Goal: Task Accomplishment & Management: Manage account settings

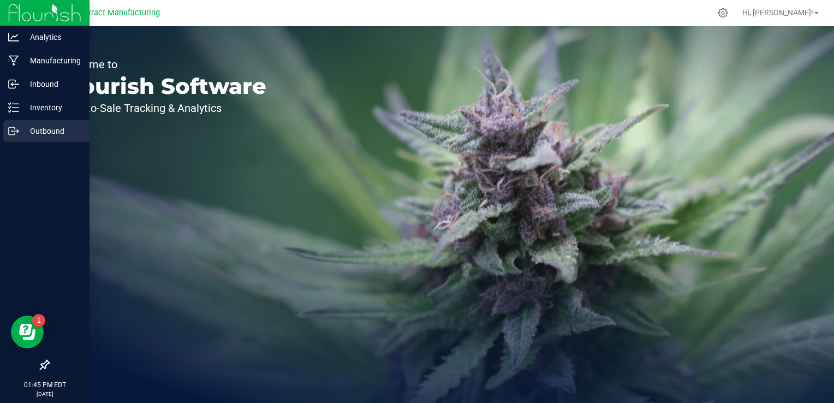
click at [22, 126] on p "Outbound" at bounding box center [51, 130] width 65 height 13
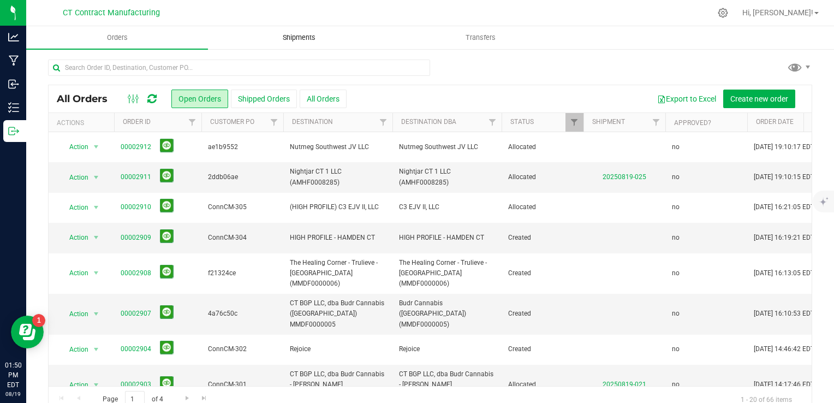
click at [314, 41] on span "Shipments" at bounding box center [299, 38] width 62 height 10
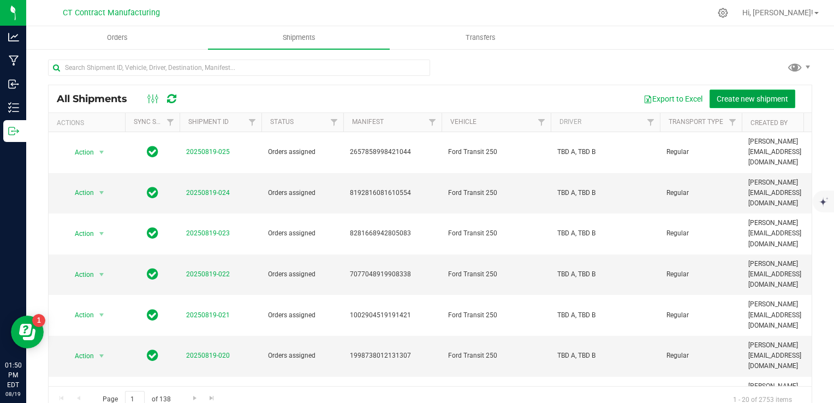
click at [717, 96] on span "Create new shipment" at bounding box center [752, 98] width 71 height 9
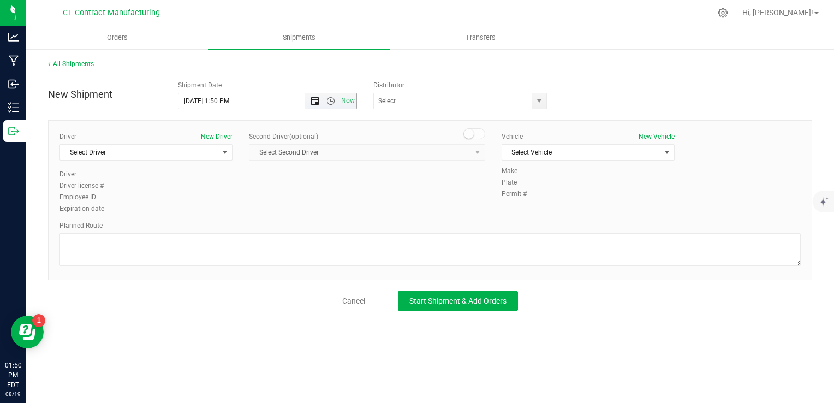
click at [314, 103] on span "Open the date view" at bounding box center [315, 101] width 9 height 9
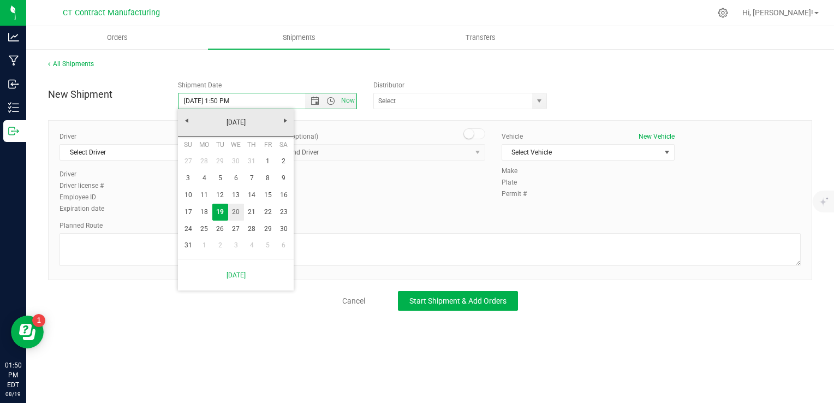
click at [229, 212] on link "20" at bounding box center [236, 212] width 16 height 17
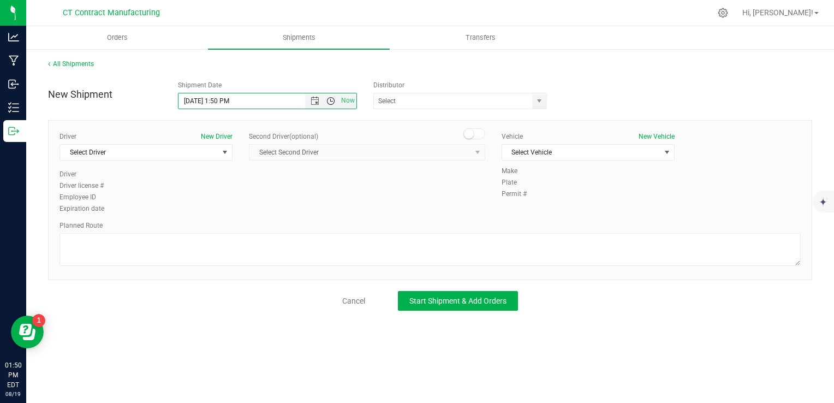
click at [332, 102] on span "Open the time view" at bounding box center [330, 101] width 9 height 9
click at [270, 186] on li "8:00 AM" at bounding box center [266, 183] width 177 height 14
type input "[DATE] 8:00 AM"
click at [537, 98] on span "select" at bounding box center [539, 101] width 9 height 9
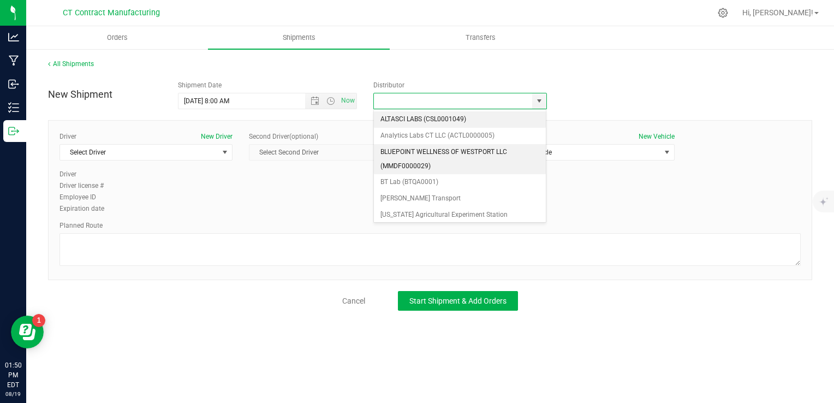
scroll to position [105, 0]
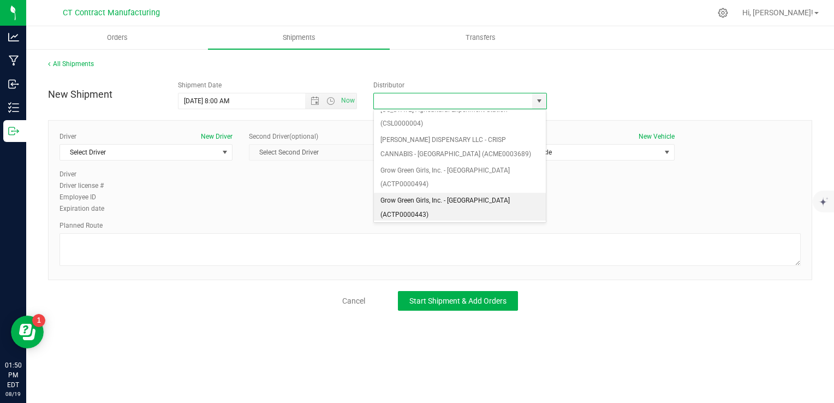
click at [503, 193] on li "Grow Green Girls, Inc. - [GEOGRAPHIC_DATA] (ACTP0000443)" at bounding box center [460, 208] width 172 height 30
type input "Grow Green Girls, Inc. - [GEOGRAPHIC_DATA] (ACTP0000443)"
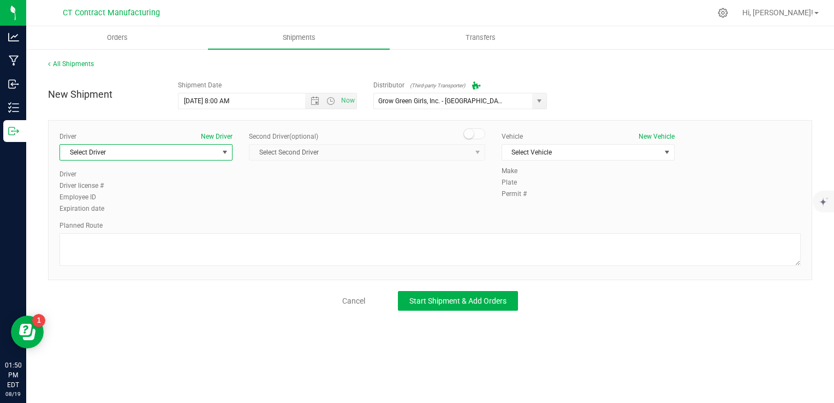
click at [190, 156] on span "Select Driver" at bounding box center [139, 152] width 158 height 15
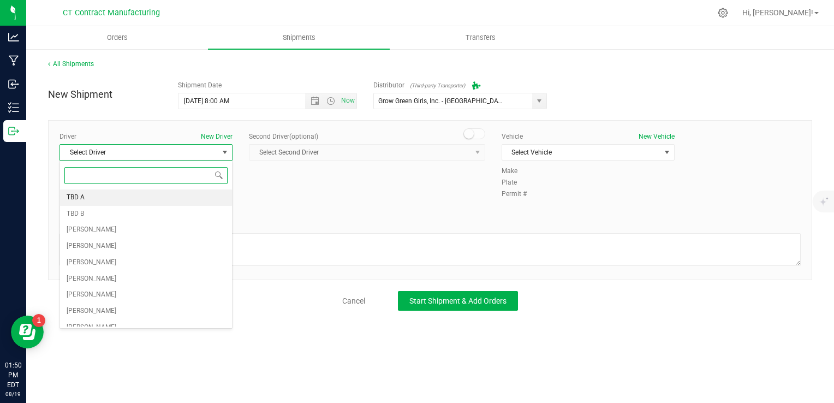
click at [173, 200] on li "TBD A" at bounding box center [146, 197] width 172 height 16
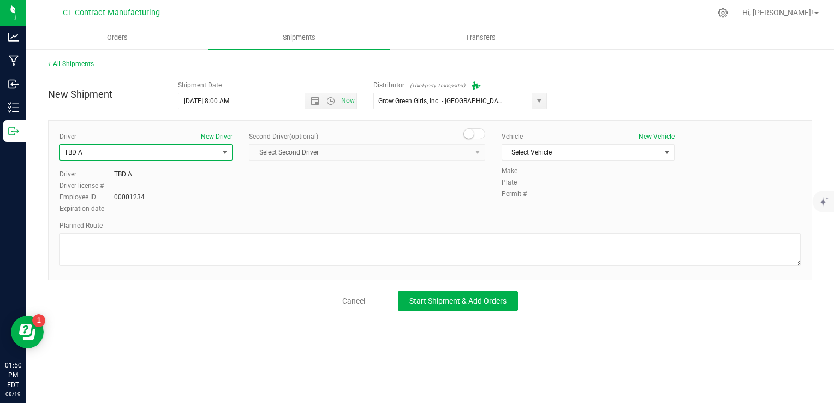
click at [470, 138] on small at bounding box center [469, 134] width 10 height 10
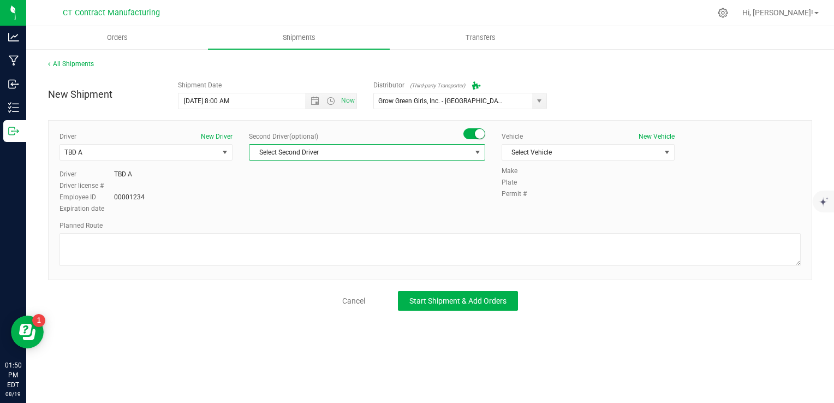
click at [467, 148] on span "Select Second Driver" at bounding box center [360, 152] width 222 height 15
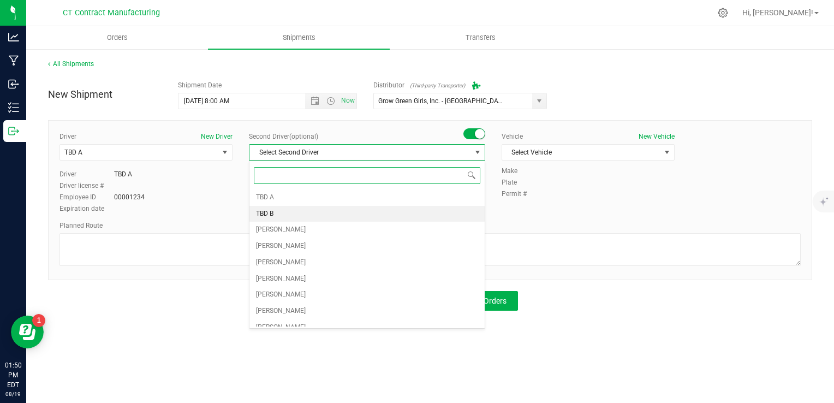
click at [442, 214] on li "TBD B" at bounding box center [366, 214] width 235 height 16
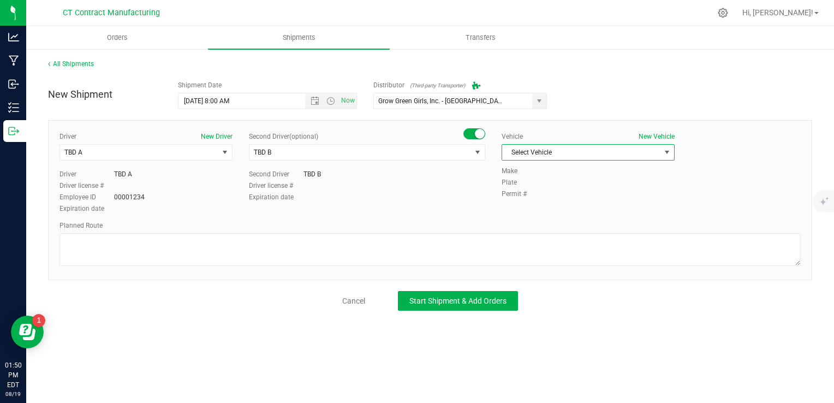
click at [574, 152] on span "Select Vehicle" at bounding box center [581, 152] width 158 height 15
click at [584, 188] on li "Ford Transit 250" at bounding box center [588, 187] width 172 height 16
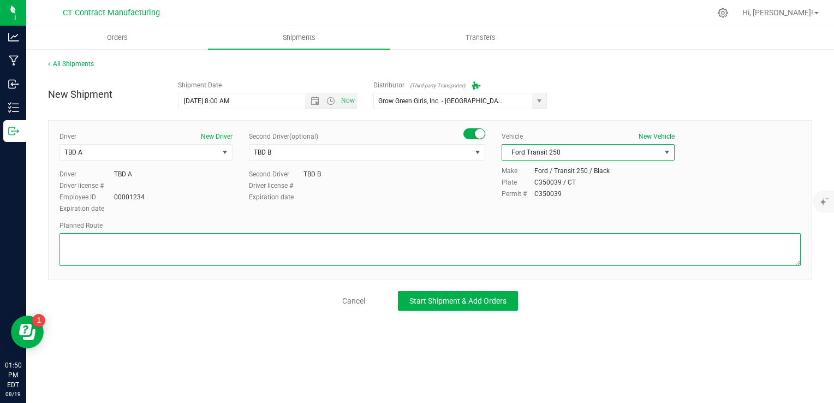
click at [532, 247] on textarea at bounding box center [429, 249] width 741 height 33
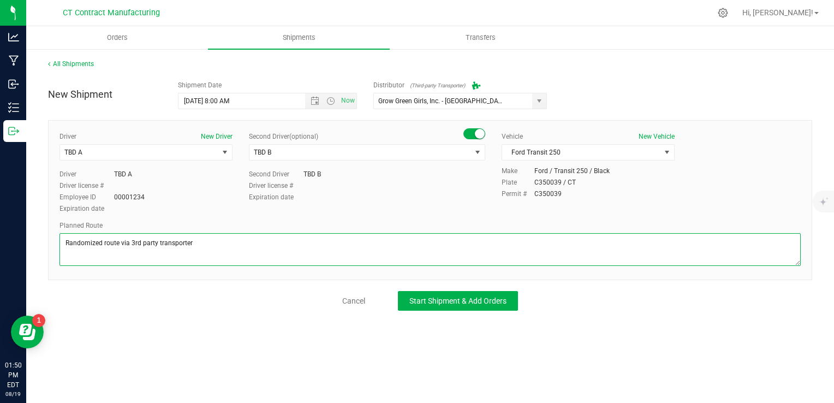
click at [443, 259] on textarea at bounding box center [429, 249] width 741 height 33
type textarea "Randomized route via 3rd party transporter"
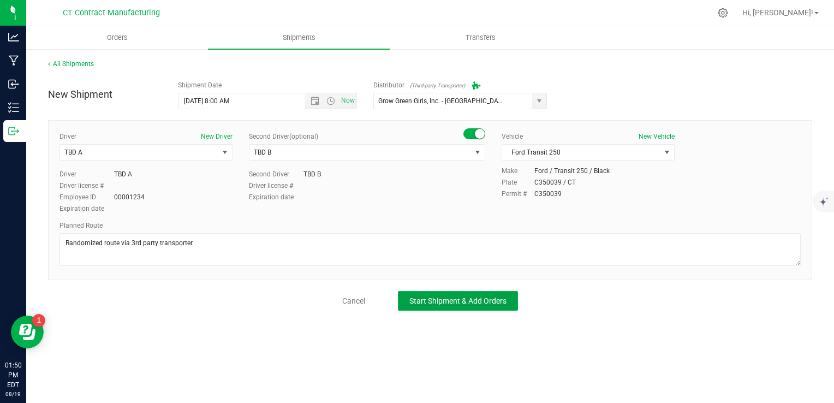
click at [479, 302] on span "Start Shipment & Add Orders" at bounding box center [457, 300] width 97 height 9
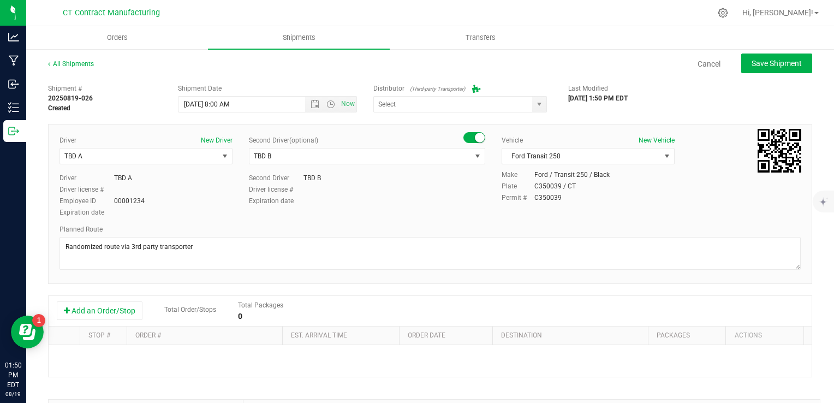
type input "Grow Green Girls, Inc. - [GEOGRAPHIC_DATA] (ACTP0000443)"
click at [114, 305] on button "Add an Order/Stop" at bounding box center [100, 310] width 86 height 19
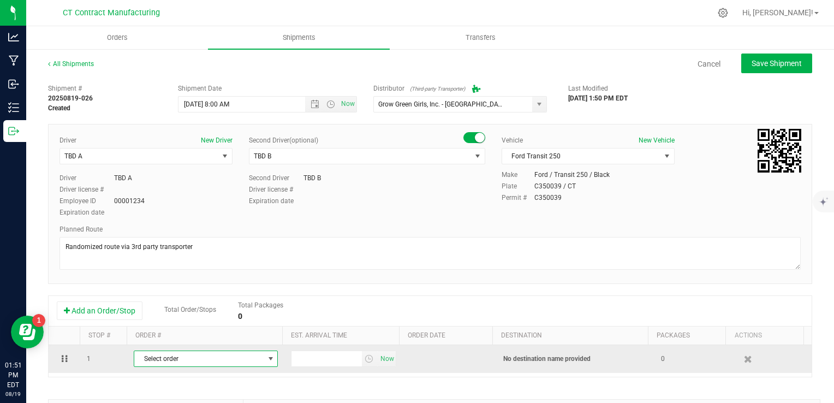
click at [206, 365] on span "Select order" at bounding box center [198, 358] width 129 height 15
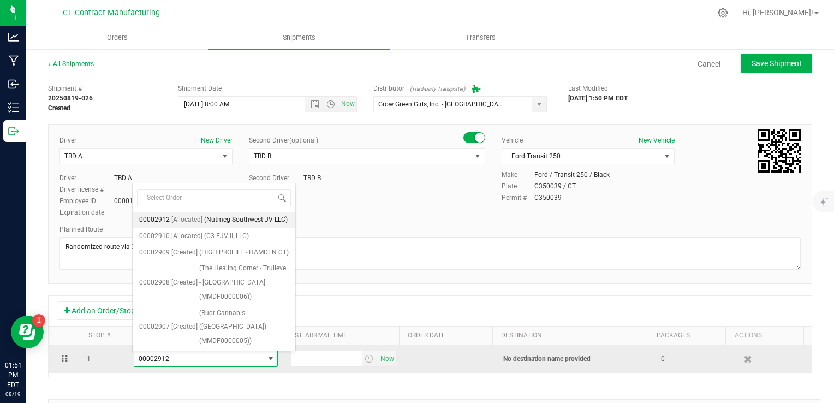
click at [211, 359] on span "00002912" at bounding box center [198, 358] width 129 height 15
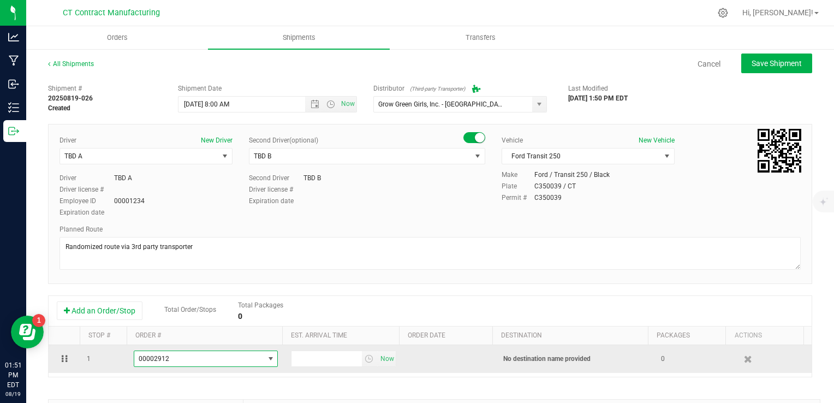
click at [211, 359] on span "00002912" at bounding box center [198, 358] width 129 height 15
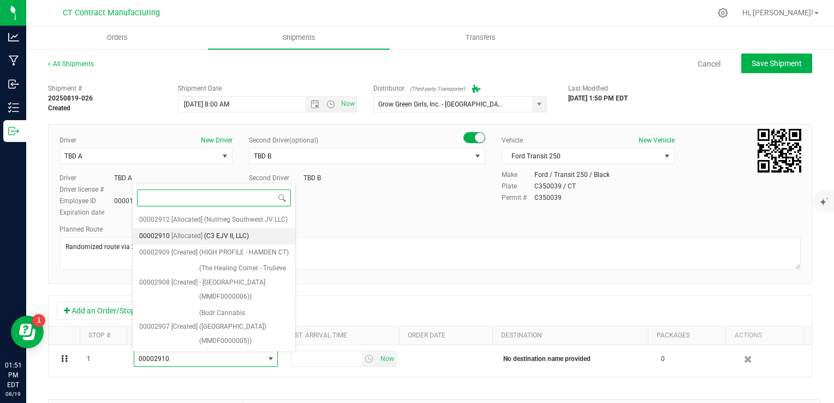
click at [192, 202] on input at bounding box center [214, 197] width 154 height 17
type input "2872"
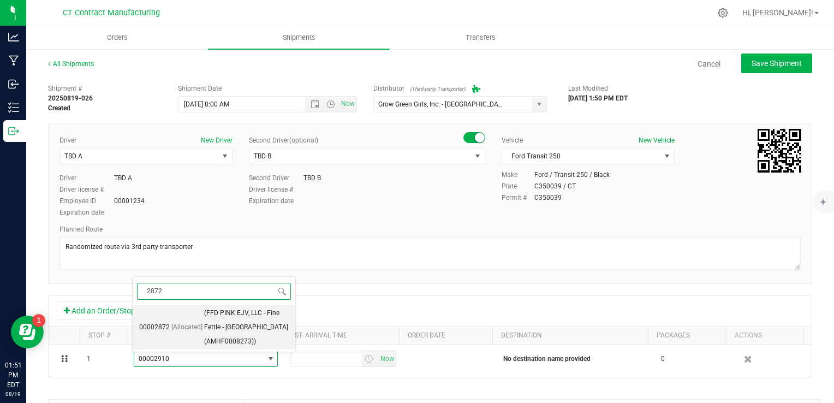
click at [224, 326] on span "(FFD PINK EJV, LLC - Fine Fettle - [GEOGRAPHIC_DATA] (AMHF0008273))" at bounding box center [246, 327] width 85 height 42
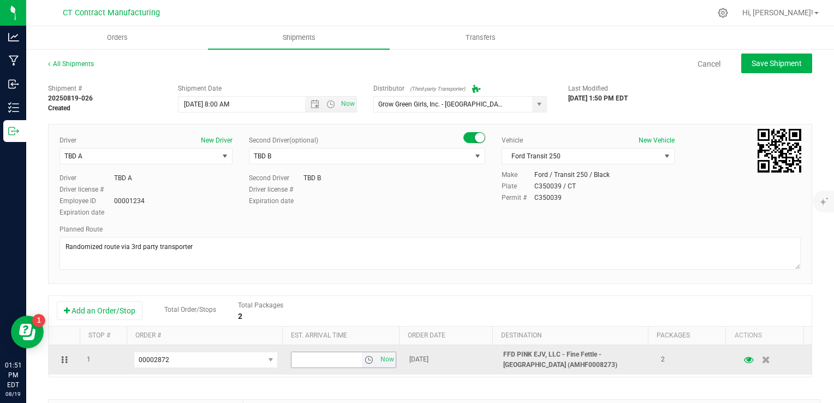
click at [365, 355] on span "select" at bounding box center [369, 359] width 9 height 9
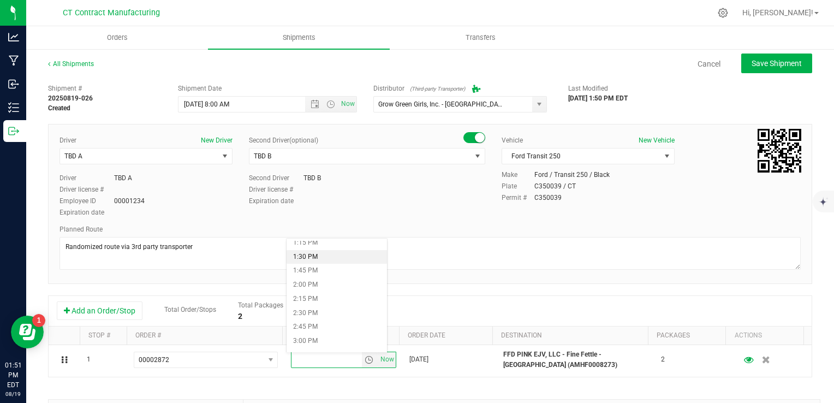
scroll to position [749, 0]
click at [319, 297] on li "2:15 PM" at bounding box center [337, 298] width 100 height 14
click at [428, 298] on div "Add an Order/Stop Total Order/Stops Total Packages 2" at bounding box center [430, 311] width 763 height 31
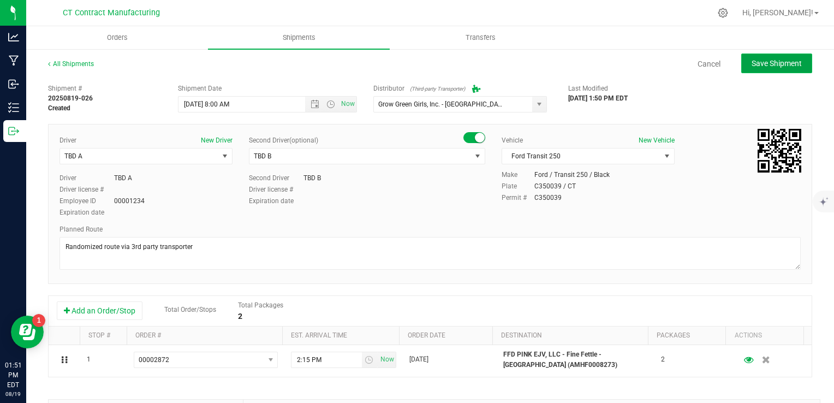
click at [765, 67] on span "Save Shipment" at bounding box center [777, 63] width 50 height 9
type input "[DATE] 12:00 PM"
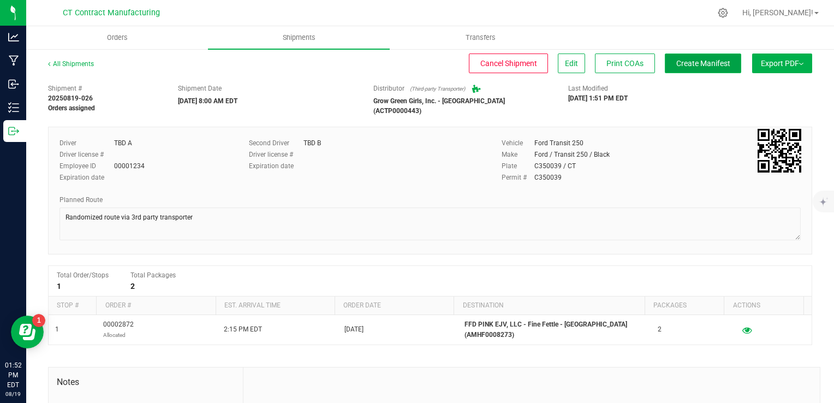
click at [707, 60] on span "Create Manifest" at bounding box center [703, 63] width 54 height 9
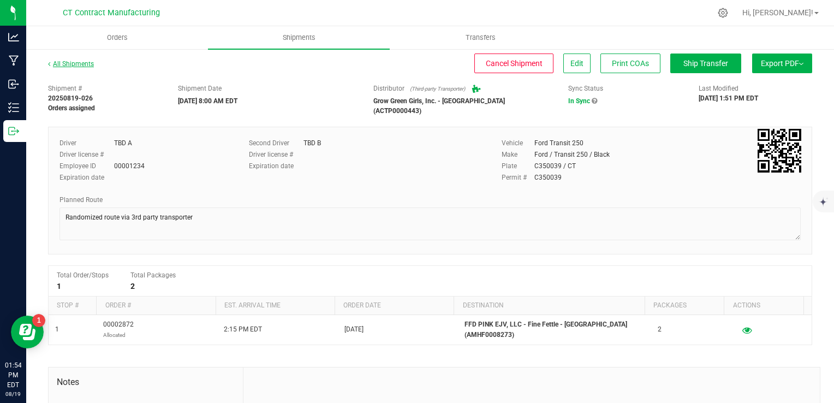
click at [88, 62] on link "All Shipments" at bounding box center [71, 64] width 46 height 8
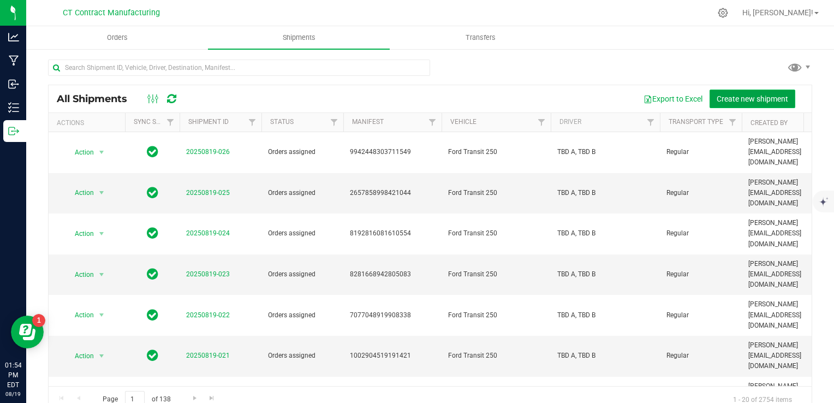
click at [723, 104] on button "Create new shipment" at bounding box center [753, 99] width 86 height 19
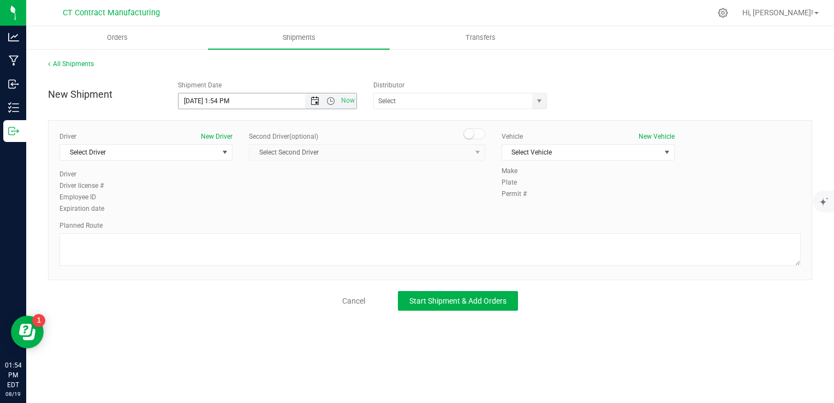
click at [317, 99] on span "Open the date view" at bounding box center [315, 101] width 9 height 9
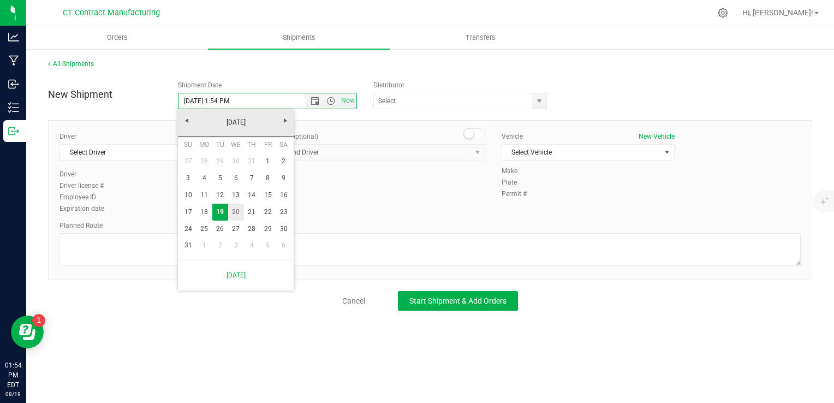
click at [240, 210] on link "20" at bounding box center [236, 212] width 16 height 17
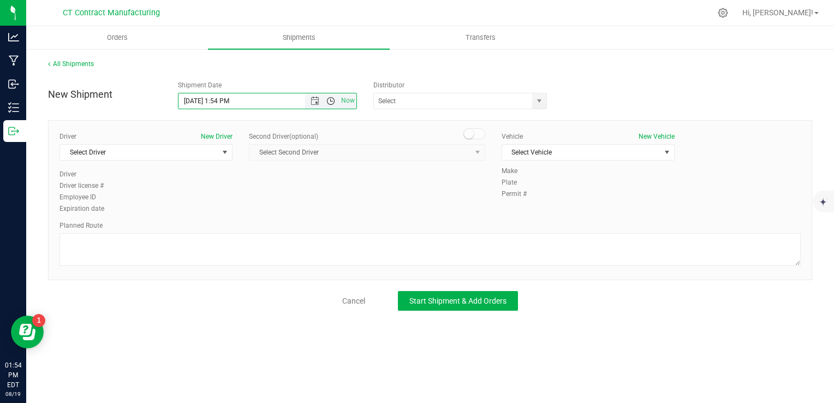
click at [331, 99] on span "Open the time view" at bounding box center [330, 101] width 9 height 9
click at [284, 144] on li "8:00 AM" at bounding box center [266, 145] width 177 height 14
type input "[DATE] 8:00 AM"
click at [536, 99] on span "select" at bounding box center [539, 101] width 9 height 9
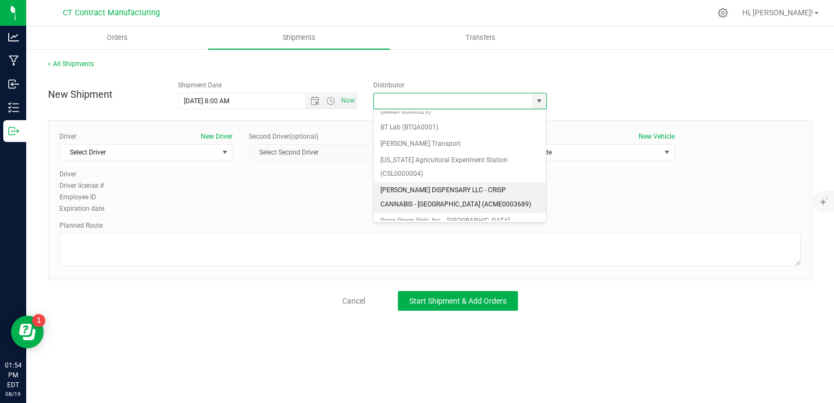
scroll to position [83, 0]
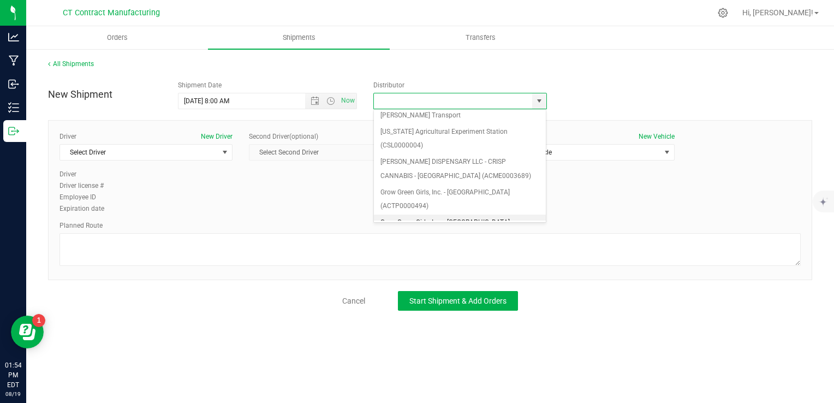
click at [483, 214] on li "Grow Green Girls, Inc. - [GEOGRAPHIC_DATA] (ACTP0000443)" at bounding box center [460, 229] width 172 height 30
type input "Grow Green Girls, Inc. - [GEOGRAPHIC_DATA] (ACTP0000443)"
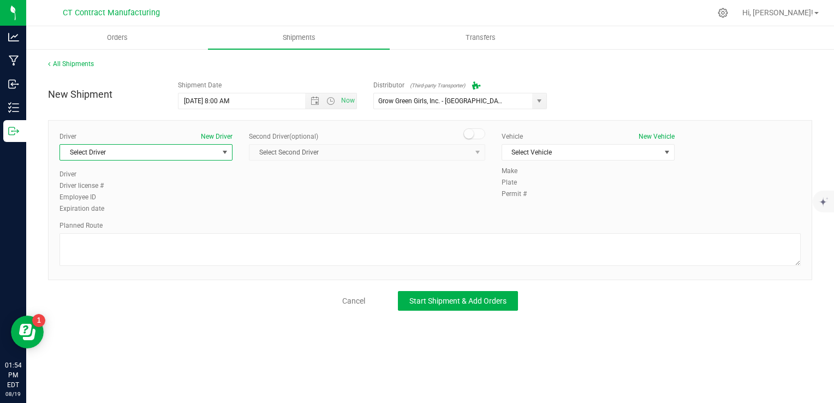
click at [207, 156] on span "Select Driver" at bounding box center [139, 152] width 158 height 15
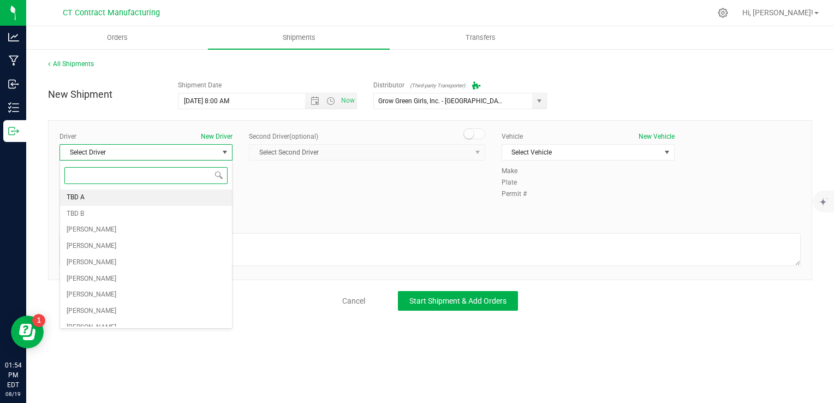
click at [214, 199] on li "TBD A" at bounding box center [146, 197] width 172 height 16
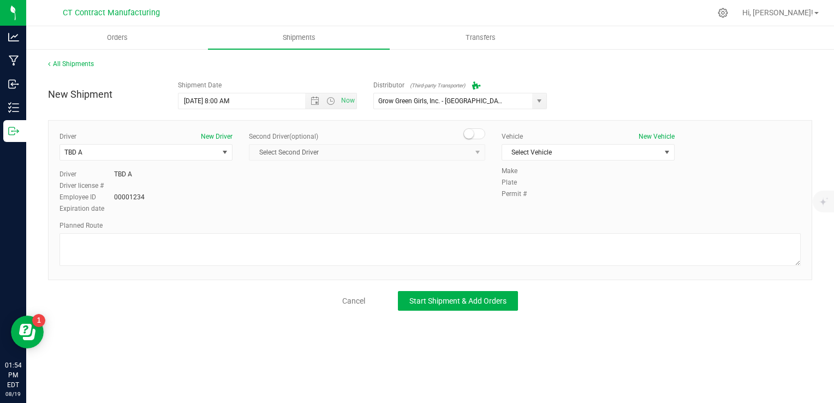
click at [475, 133] on span at bounding box center [474, 133] width 22 height 11
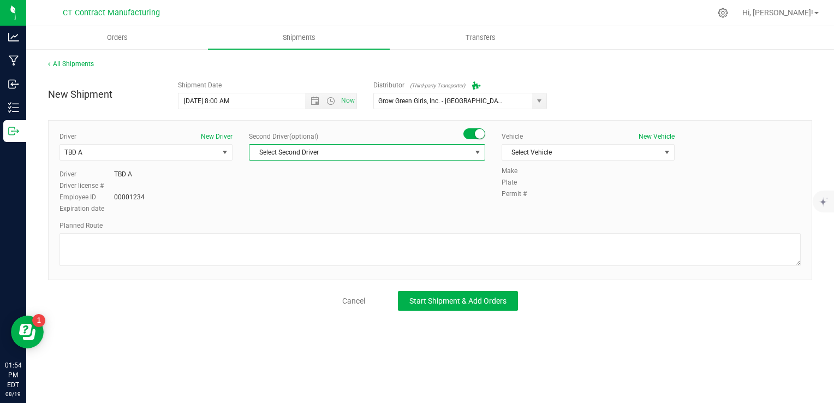
click at [464, 151] on span "Select Second Driver" at bounding box center [360, 152] width 222 height 15
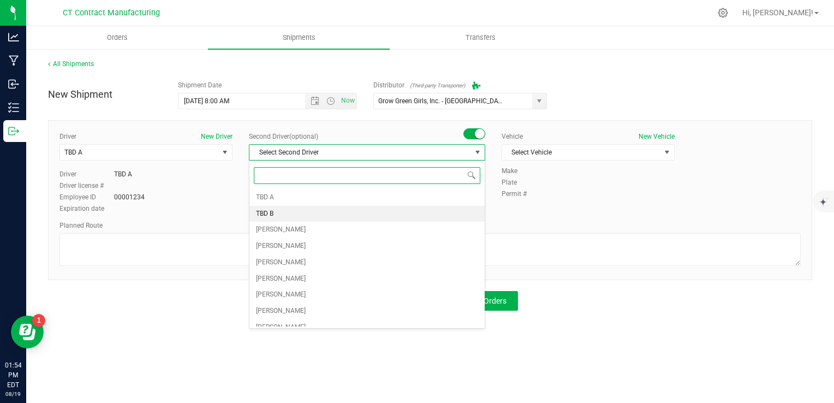
click at [426, 214] on li "TBD B" at bounding box center [366, 214] width 235 height 16
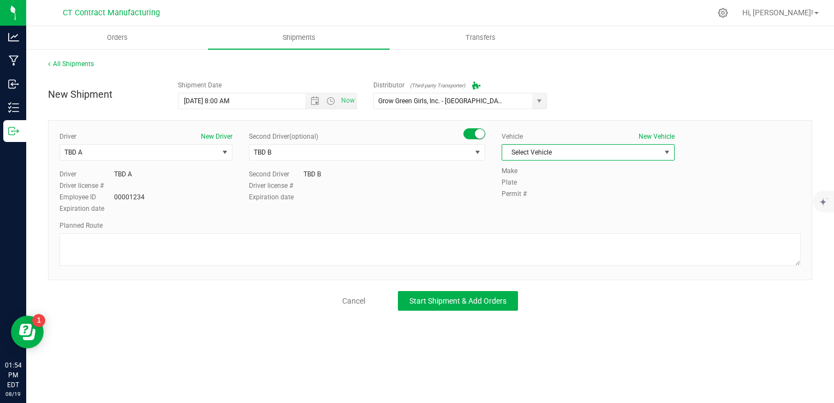
click at [550, 152] on span "Select Vehicle" at bounding box center [581, 152] width 158 height 15
click at [564, 190] on li "Ford Transit 250" at bounding box center [588, 187] width 172 height 16
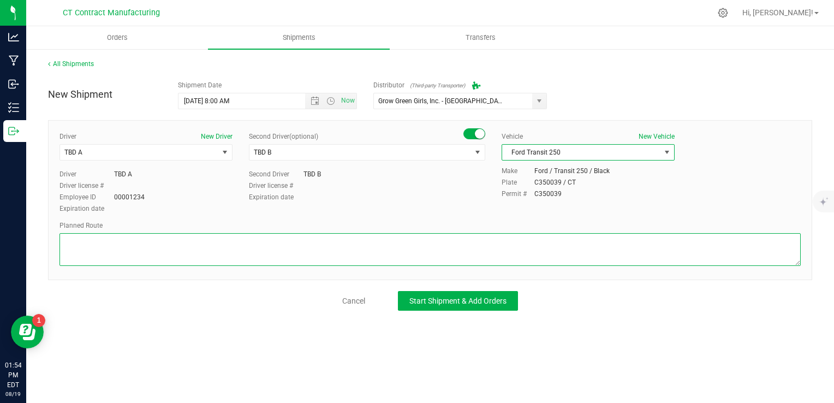
click at [521, 246] on textarea at bounding box center [429, 249] width 741 height 33
paste textarea "Randomized route via 3rd party transporter"
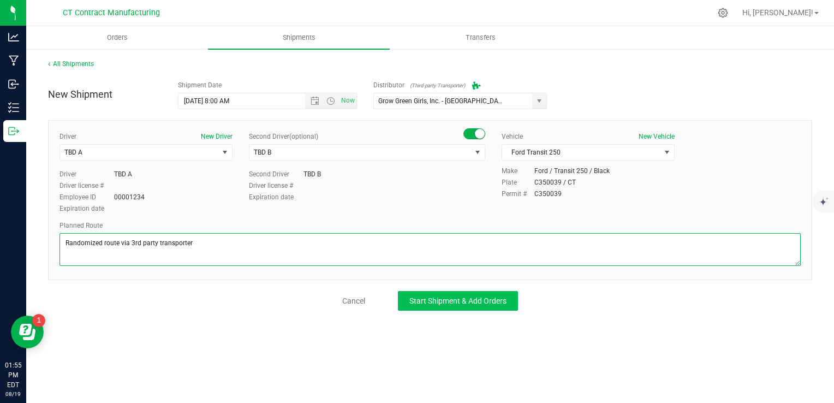
type textarea "Randomized route via 3rd party transporter"
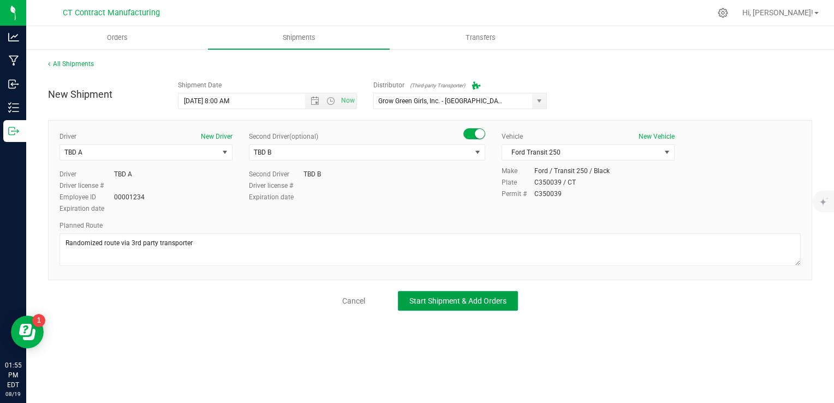
click at [506, 297] on span "Start Shipment & Add Orders" at bounding box center [457, 300] width 97 height 9
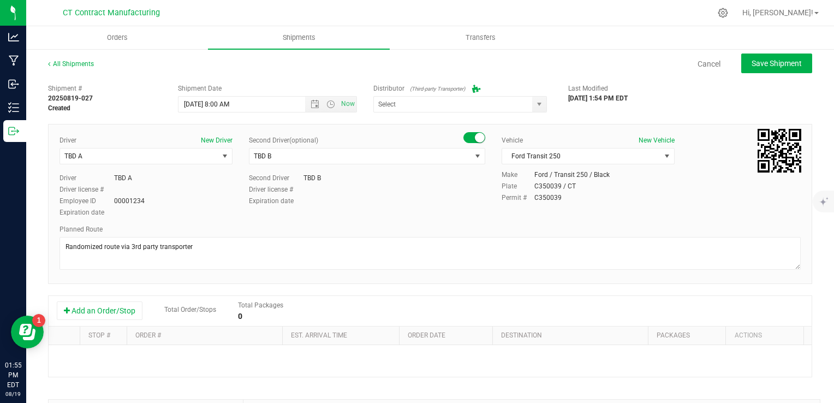
type input "Grow Green Girls, Inc. - [GEOGRAPHIC_DATA] (ACTP0000443)"
click at [78, 314] on button "Add an Order/Stop" at bounding box center [100, 310] width 86 height 19
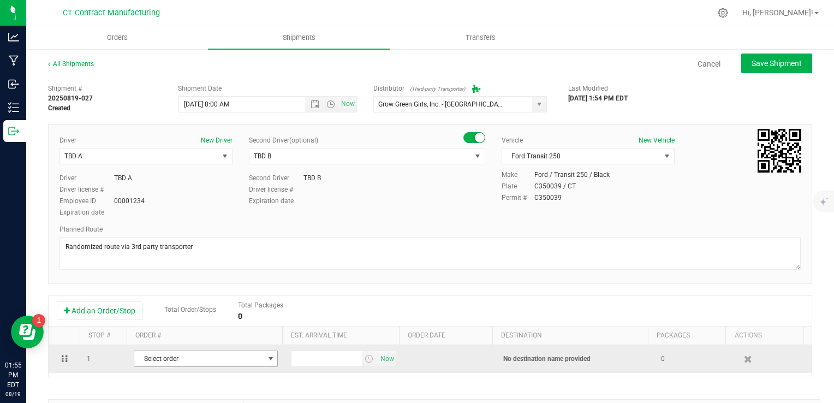
click at [195, 359] on span "Select order" at bounding box center [198, 358] width 129 height 15
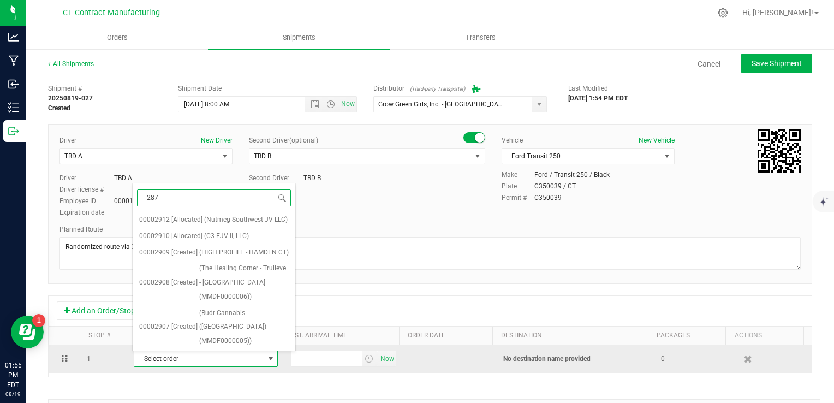
type input "2870"
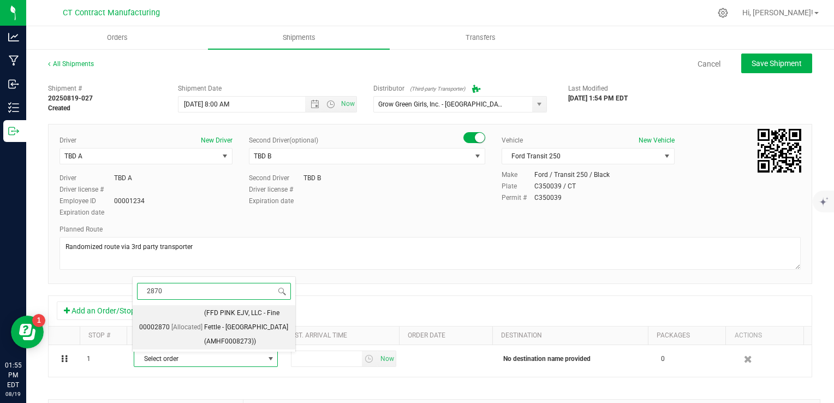
click at [183, 327] on span "[Allocated]" at bounding box center [186, 327] width 31 height 14
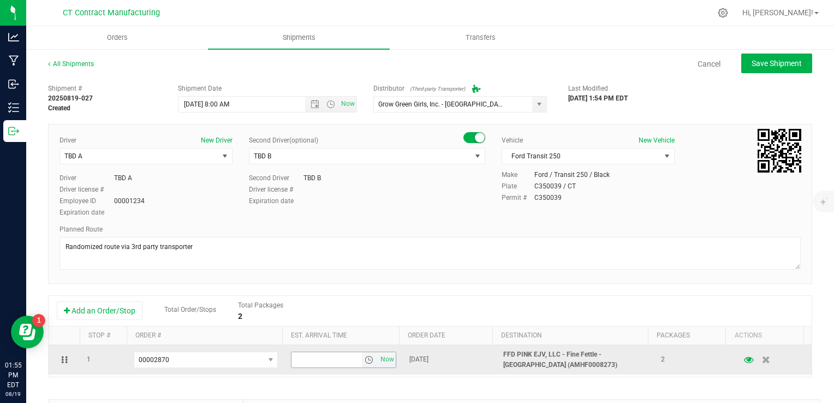
click at [365, 356] on span "select" at bounding box center [369, 359] width 9 height 9
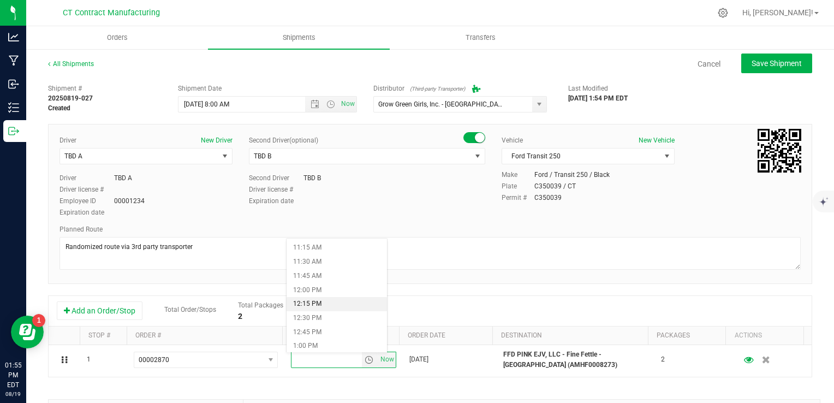
scroll to position [756, 0]
click at [346, 291] on li "2:15 PM" at bounding box center [337, 291] width 100 height 14
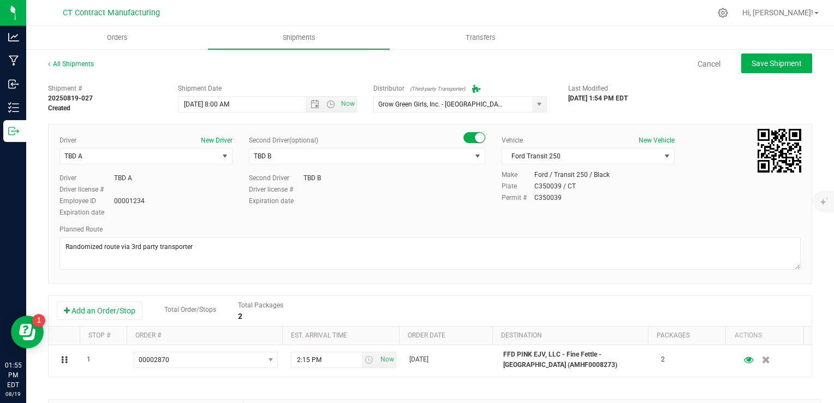
click at [401, 297] on div "Add an Order/Stop Total Order/Stops Total Packages 2" at bounding box center [430, 311] width 763 height 31
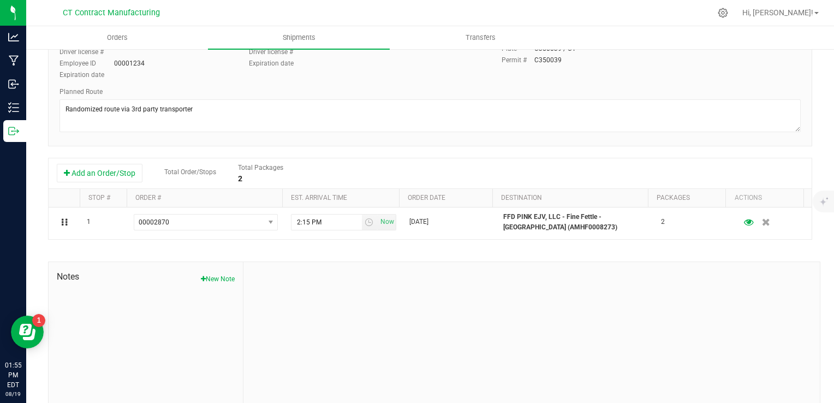
scroll to position [0, 0]
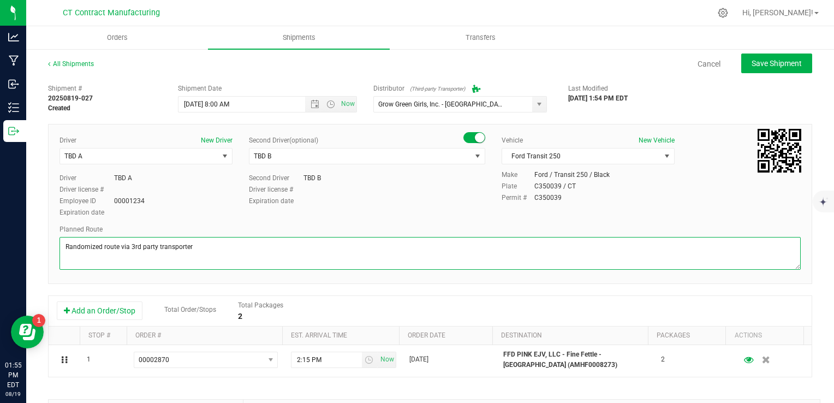
click at [279, 242] on textarea at bounding box center [429, 253] width 741 height 33
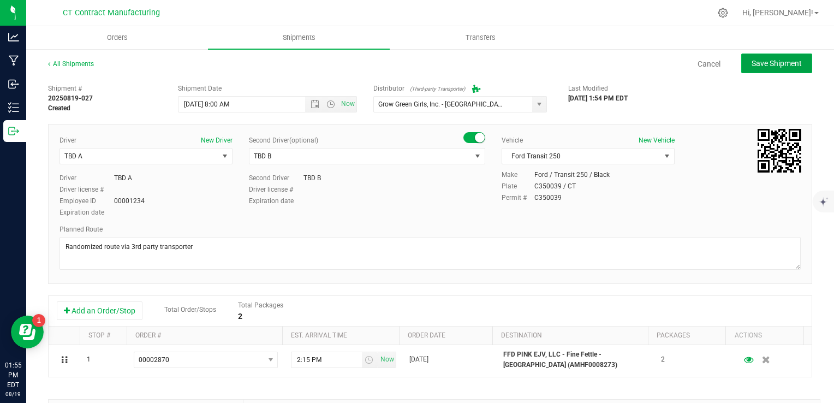
click at [755, 58] on button "Save Shipment" at bounding box center [776, 63] width 71 height 20
type input "[DATE] 12:00 PM"
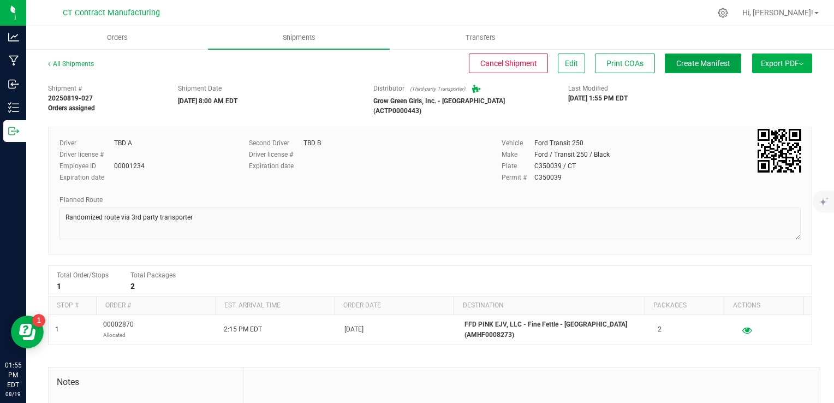
click at [704, 62] on span "Create Manifest" at bounding box center [703, 63] width 54 height 9
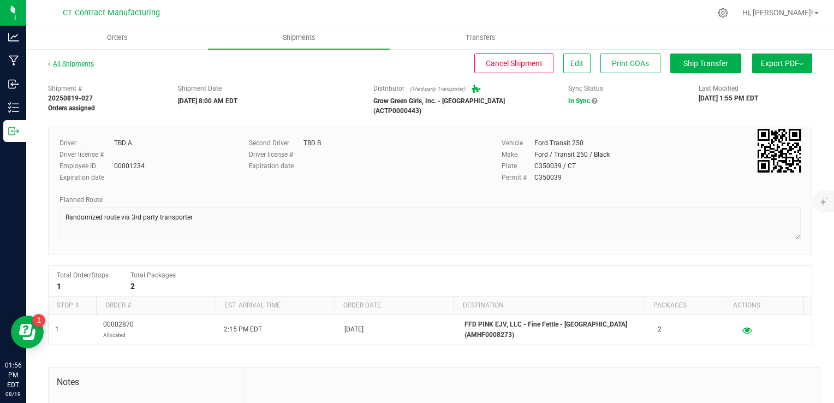
click at [87, 62] on link "All Shipments" at bounding box center [71, 64] width 46 height 8
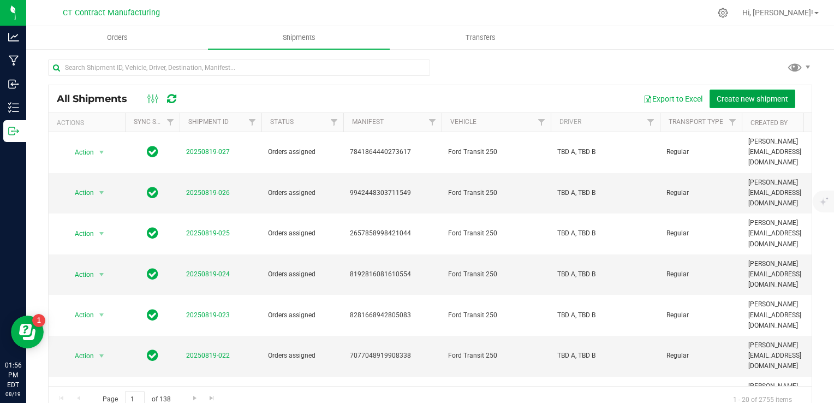
click at [738, 95] on span "Create new shipment" at bounding box center [752, 98] width 71 height 9
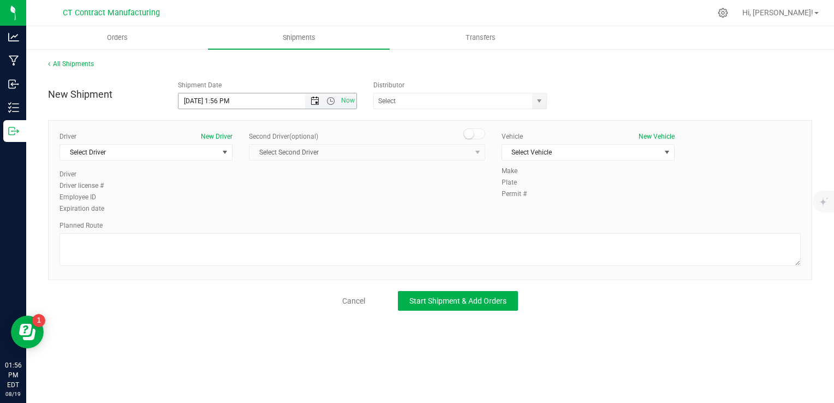
click at [315, 102] on span "Open the date view" at bounding box center [315, 101] width 9 height 9
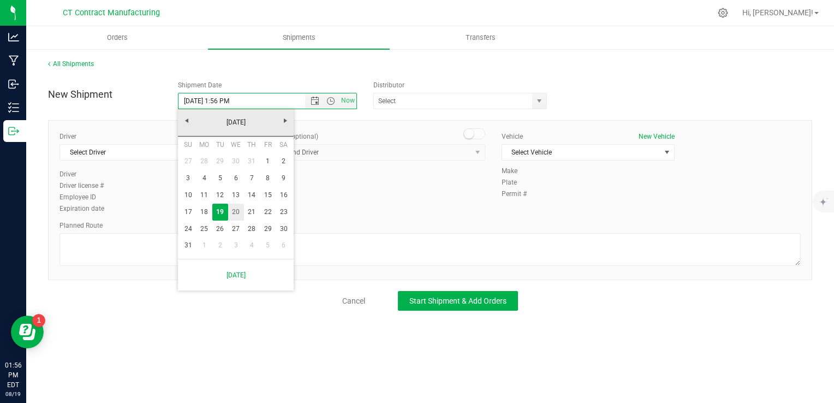
click at [238, 208] on link "20" at bounding box center [236, 212] width 16 height 17
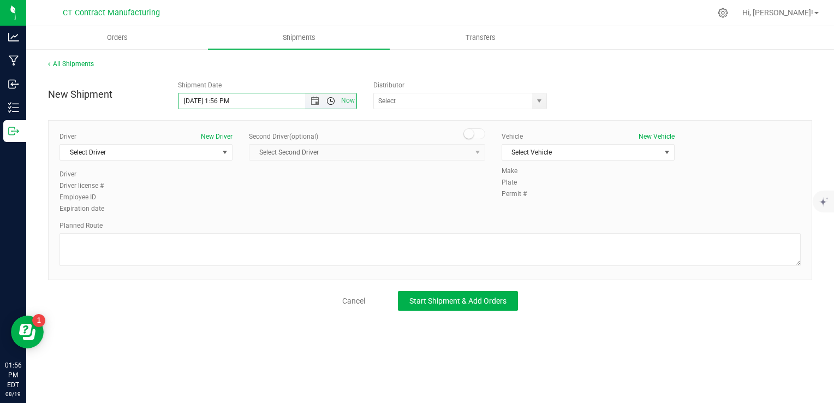
click at [328, 104] on span "Open the time view" at bounding box center [330, 101] width 9 height 9
click at [266, 183] on li "8:00 AM" at bounding box center [266, 186] width 177 height 14
type input "[DATE] 8:00 AM"
click at [535, 103] on span "select" at bounding box center [539, 101] width 9 height 9
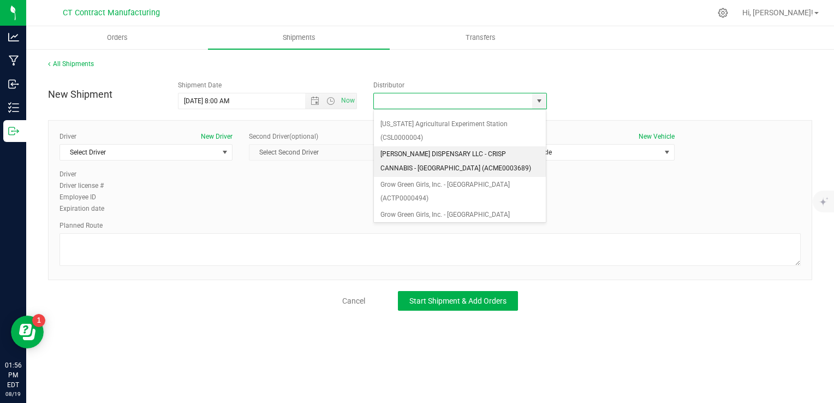
scroll to position [93, 0]
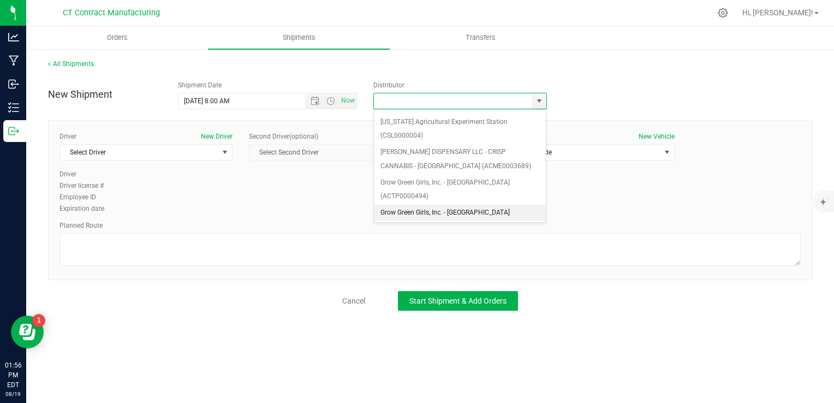
click at [469, 205] on li "Grow Green Girls, Inc. - [GEOGRAPHIC_DATA] (ACTP0000443)" at bounding box center [460, 220] width 172 height 30
type input "Grow Green Girls, Inc. - [GEOGRAPHIC_DATA] (ACTP0000443)"
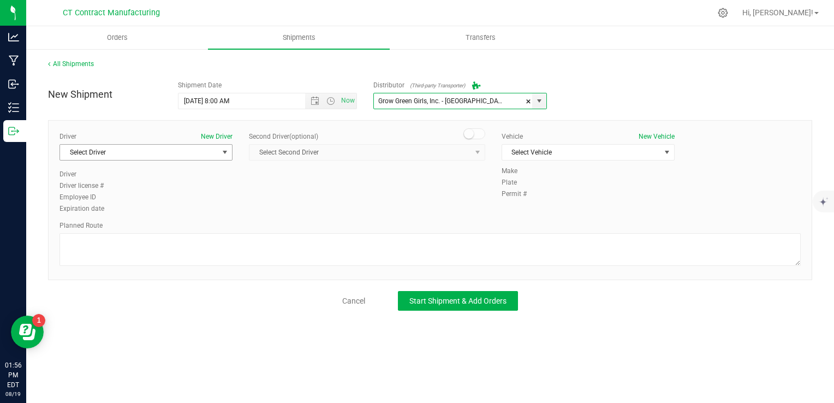
click at [219, 149] on span "select" at bounding box center [225, 152] width 14 height 15
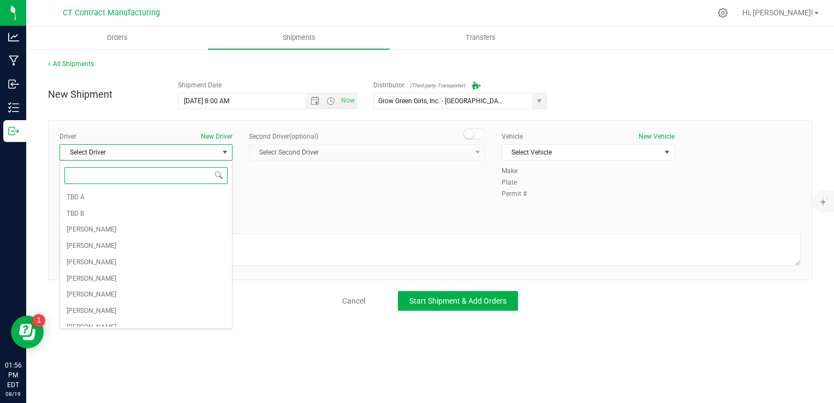
click at [215, 184] on span at bounding box center [146, 176] width 172 height 26
click at [209, 193] on li "TBD A" at bounding box center [146, 197] width 172 height 16
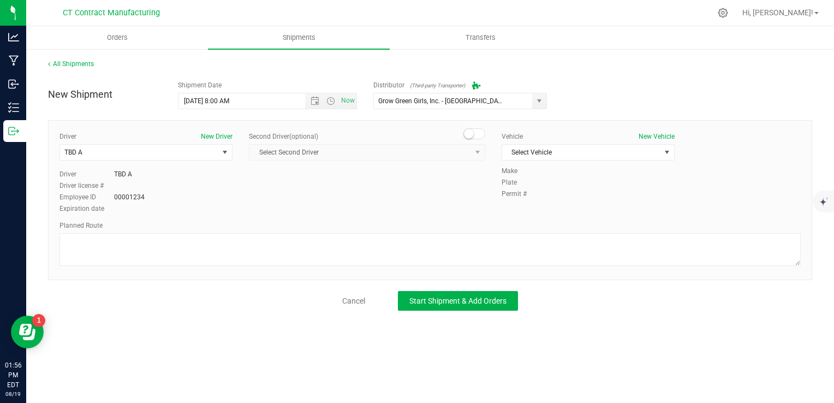
click at [478, 134] on span at bounding box center [474, 133] width 22 height 11
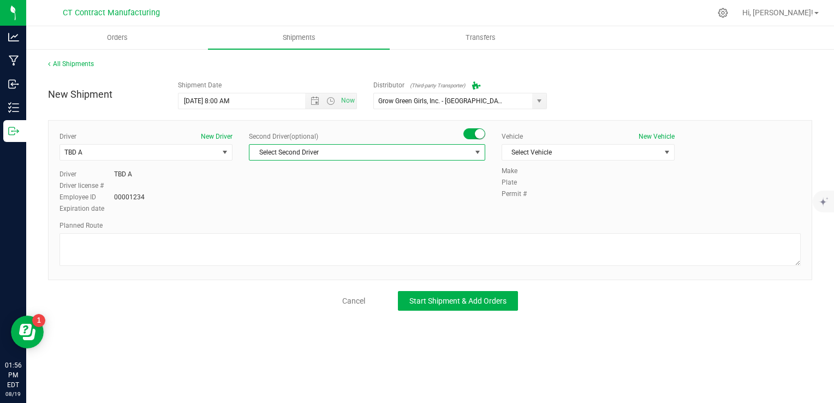
click at [465, 151] on span "Select Second Driver" at bounding box center [360, 152] width 222 height 15
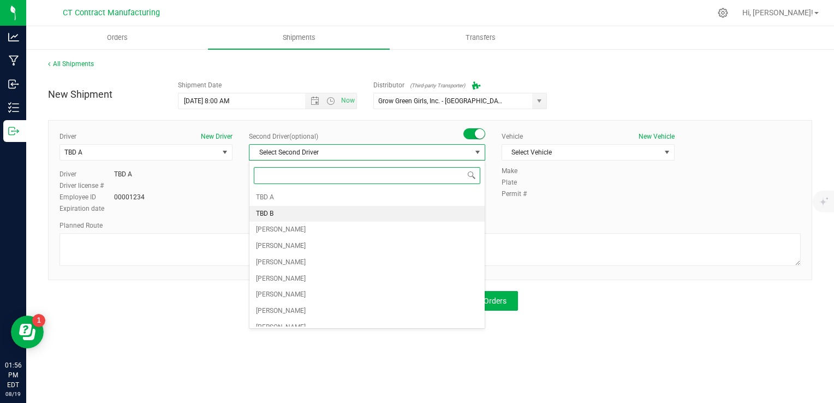
click at [414, 206] on li "TBD B" at bounding box center [366, 214] width 235 height 16
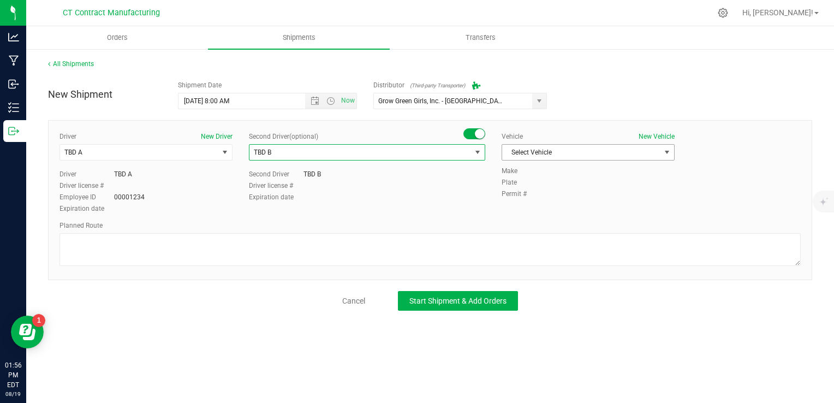
click at [532, 156] on span "Select Vehicle" at bounding box center [581, 152] width 158 height 15
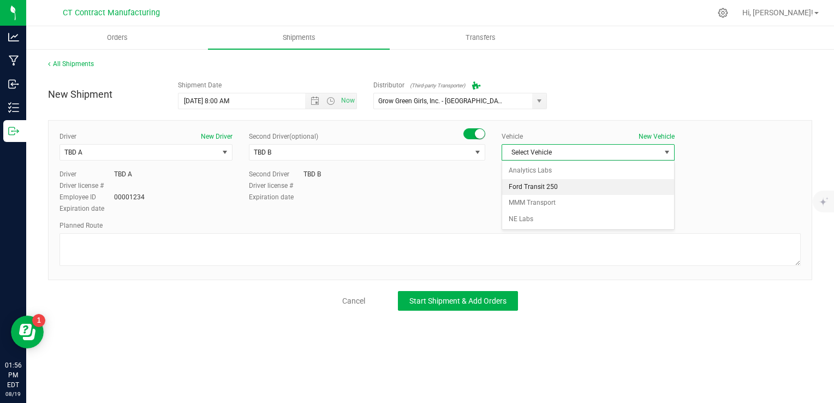
click at [538, 189] on li "Ford Transit 250" at bounding box center [588, 187] width 172 height 16
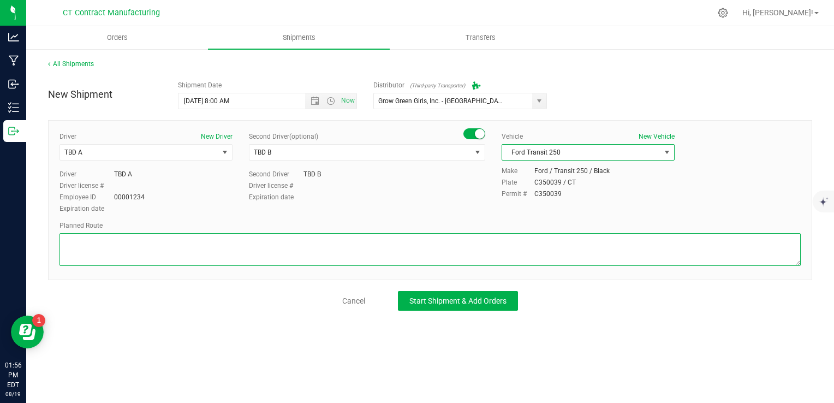
click at [498, 249] on textarea at bounding box center [429, 249] width 741 height 33
paste textarea "Randomized route via 3rd party transporter"
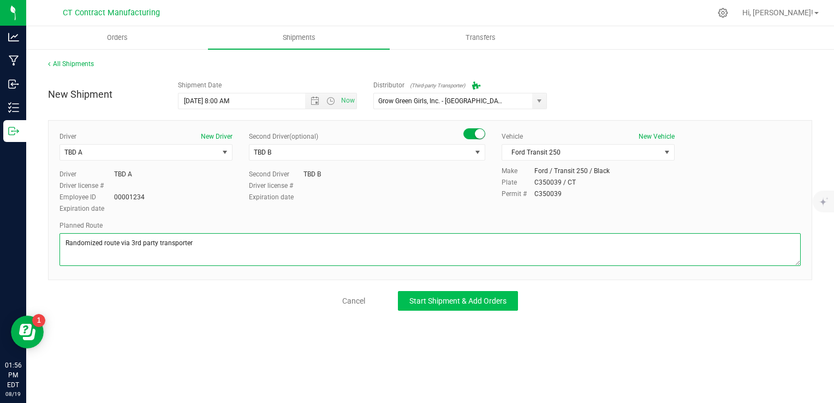
type textarea "Randomized route via 3rd party transporter"
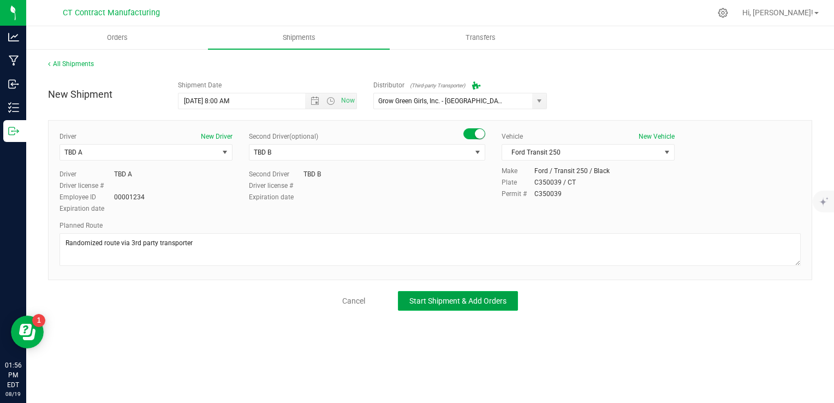
click at [439, 307] on button "Start Shipment & Add Orders" at bounding box center [458, 301] width 120 height 20
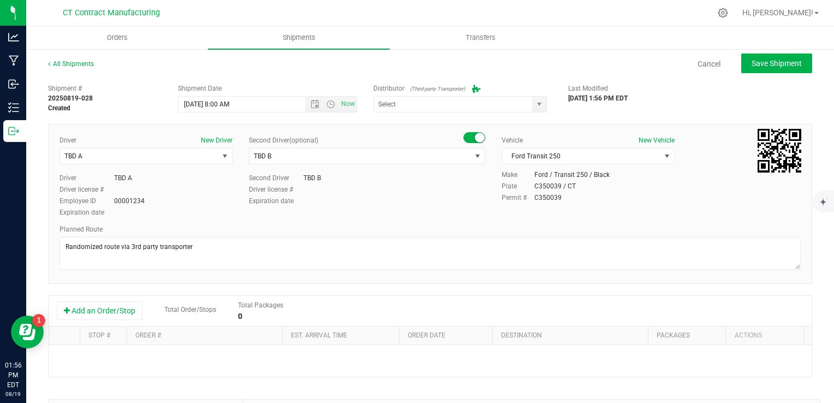
type input "Grow Green Girls, Inc. - [GEOGRAPHIC_DATA] (ACTP0000443)"
click at [117, 309] on button "Add an Order/Stop" at bounding box center [100, 310] width 86 height 19
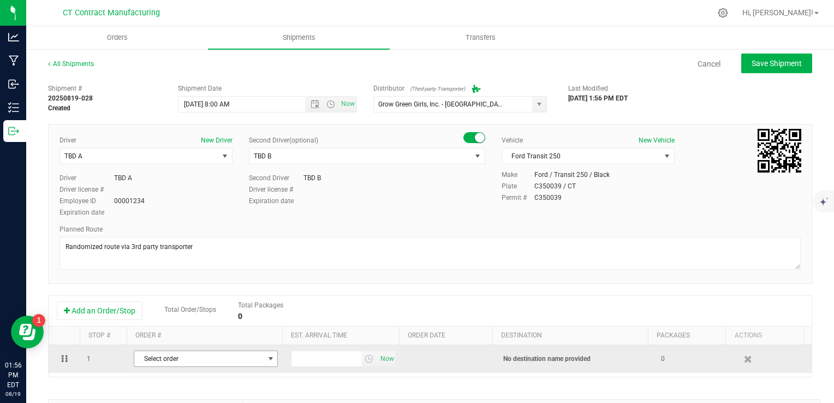
click at [193, 355] on span "Select order" at bounding box center [198, 358] width 129 height 15
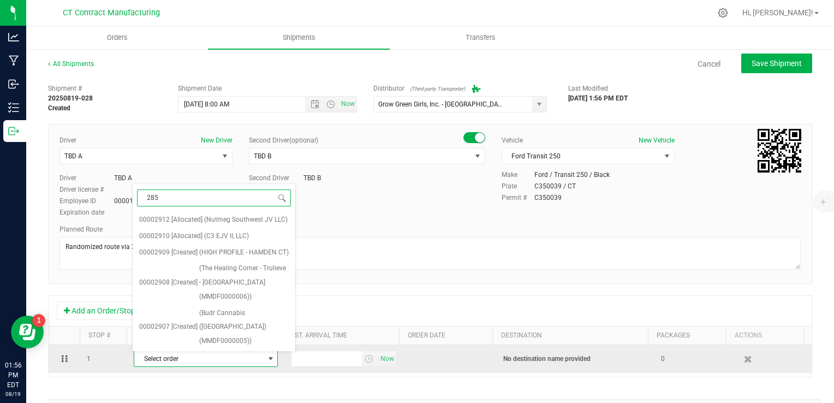
type input "2855"
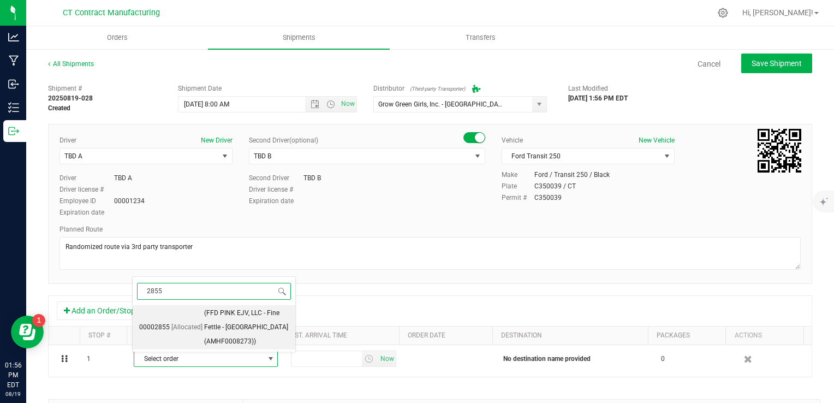
click at [227, 331] on span "(FFD PINK EJV, LLC - Fine Fettle - [GEOGRAPHIC_DATA] (AMHF0008273))" at bounding box center [246, 327] width 85 height 42
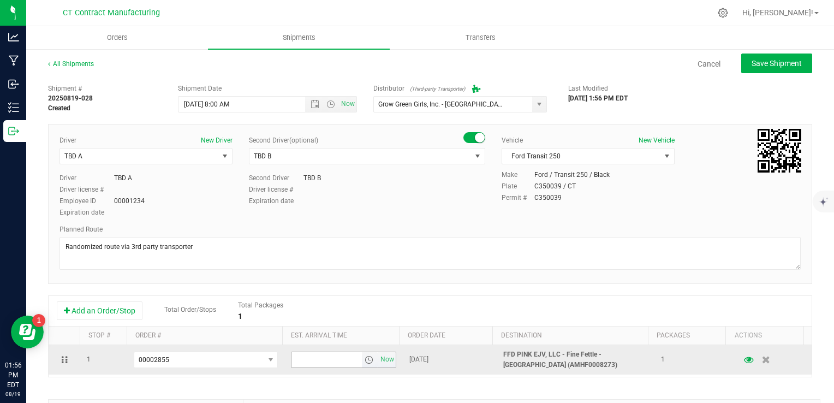
click at [365, 363] on span "select" at bounding box center [369, 359] width 9 height 9
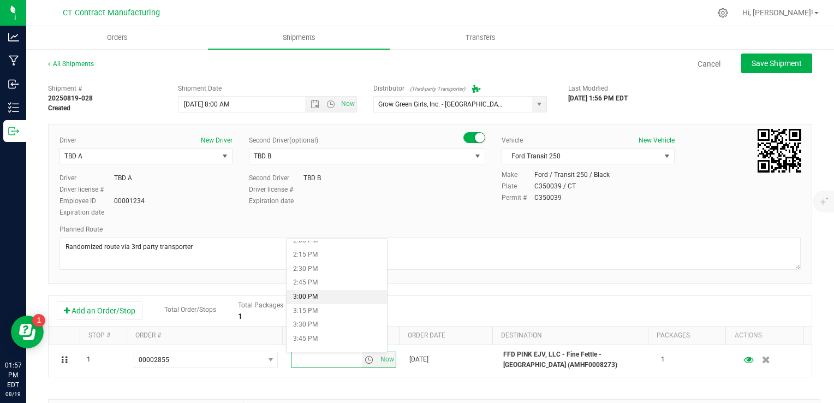
scroll to position [790, 0]
click at [323, 257] on li "2:15 PM" at bounding box center [337, 258] width 100 height 14
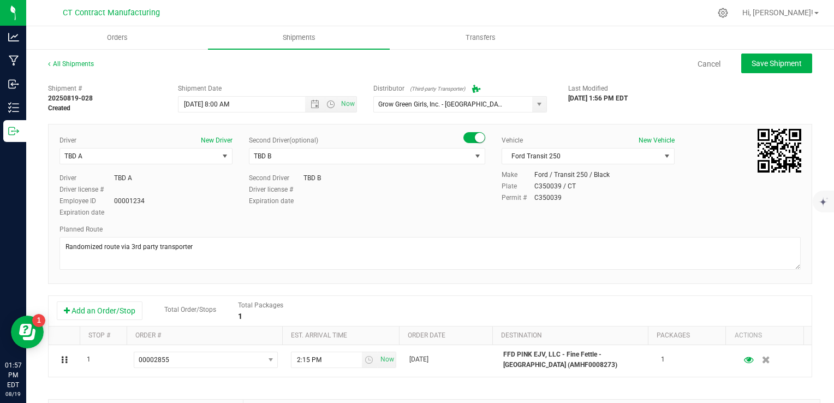
click at [443, 291] on div "Shipment # 20250819-028 Created Shipment Date [DATE] 8:00 AM Now Distributor (T…" at bounding box center [430, 313] width 764 height 468
click at [770, 59] on span "Save Shipment" at bounding box center [777, 63] width 50 height 9
type input "[DATE] 12:00 PM"
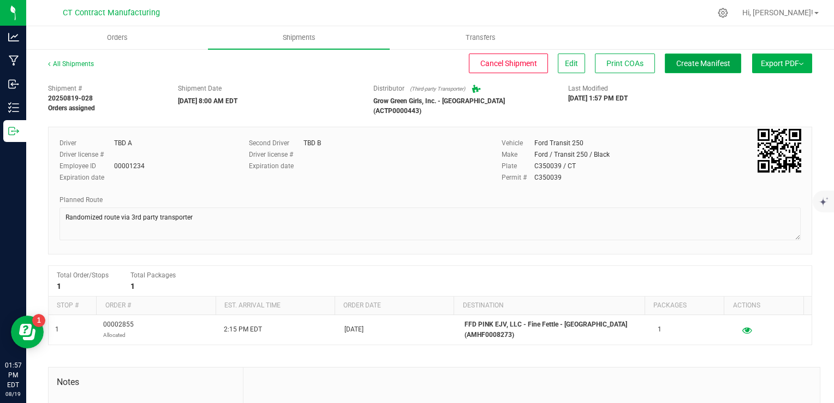
click at [694, 64] on span "Create Manifest" at bounding box center [703, 63] width 54 height 9
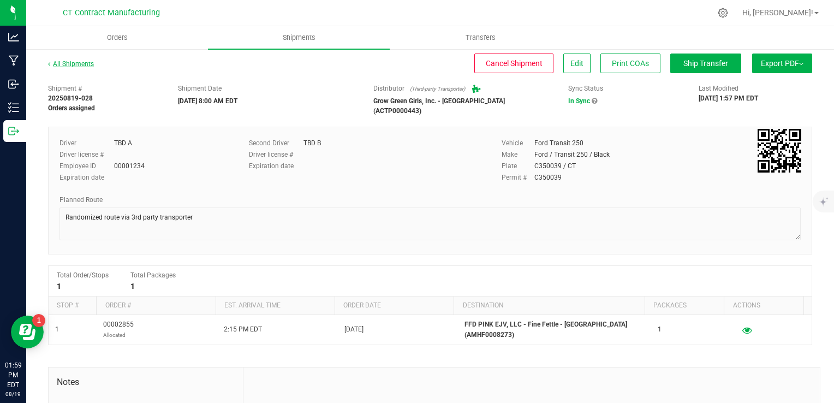
click at [89, 64] on link "All Shipments" at bounding box center [71, 64] width 46 height 8
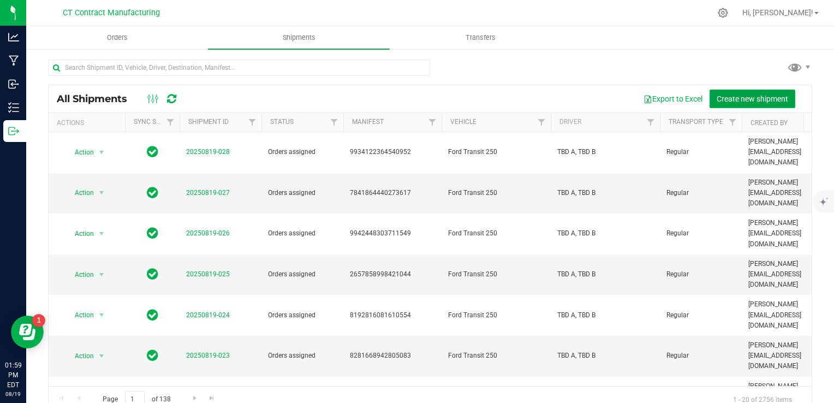
click at [746, 93] on button "Create new shipment" at bounding box center [753, 99] width 86 height 19
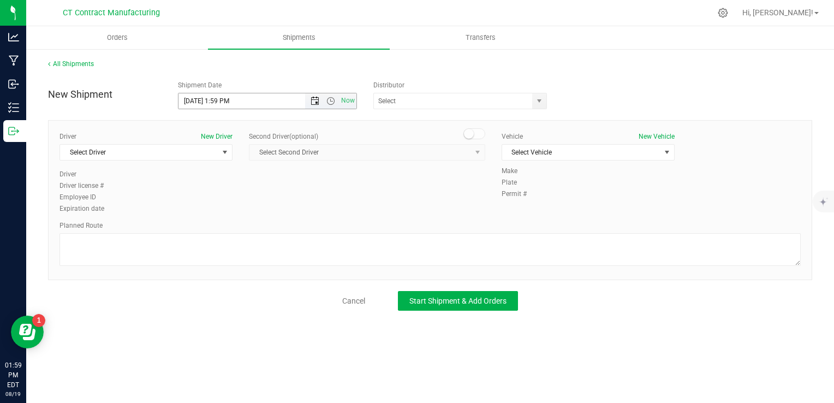
click at [315, 100] on span "Open the date view" at bounding box center [315, 101] width 9 height 9
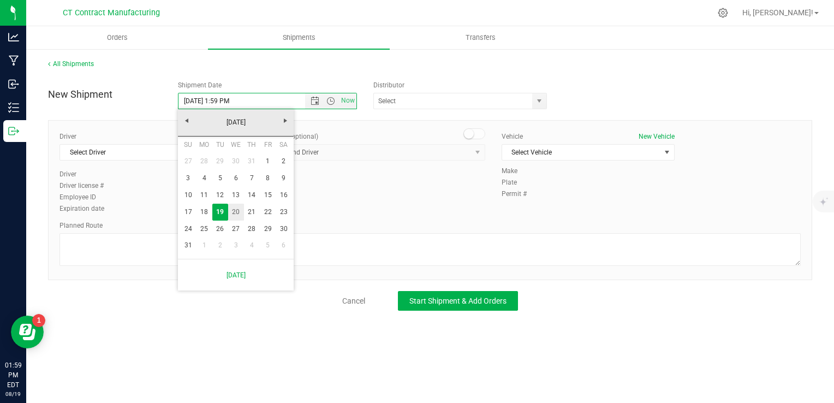
click at [237, 213] on link "20" at bounding box center [236, 212] width 16 height 17
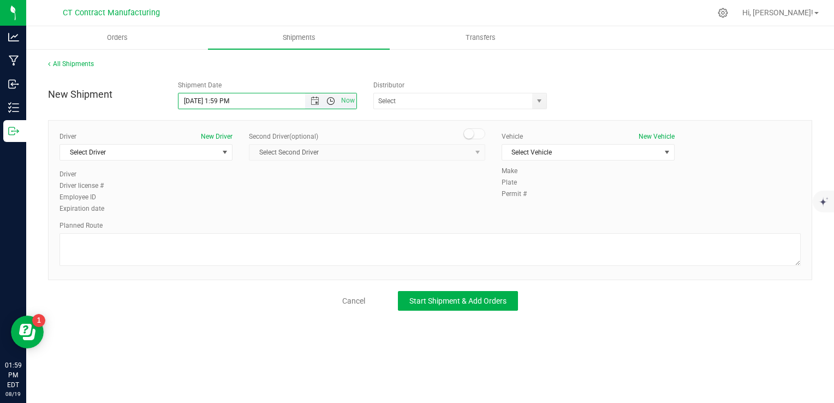
click at [331, 102] on span "Open the time view" at bounding box center [330, 101] width 9 height 9
click at [273, 166] on li "8:00 AM" at bounding box center [266, 169] width 177 height 14
type input "[DATE] 8:00 AM"
click at [537, 102] on span "select" at bounding box center [539, 101] width 9 height 9
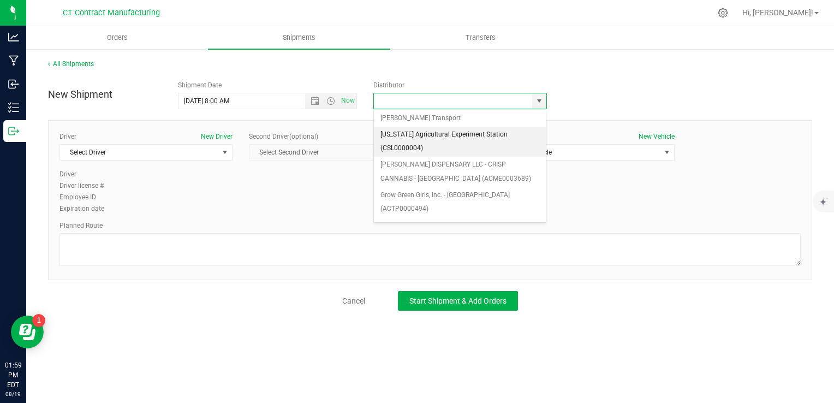
scroll to position [102, 0]
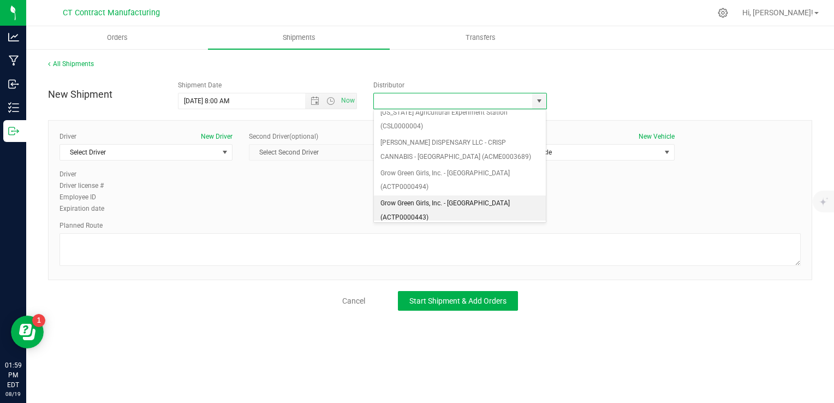
click at [500, 195] on li "Grow Green Girls, Inc. - [GEOGRAPHIC_DATA] (ACTP0000443)" at bounding box center [460, 210] width 172 height 30
type input "Grow Green Girls, Inc. - [GEOGRAPHIC_DATA] (ACTP0000443)"
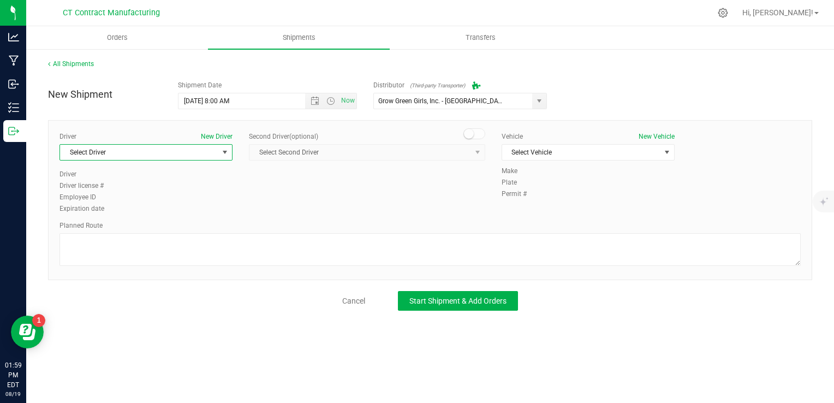
click at [173, 149] on span "Select Driver" at bounding box center [139, 152] width 158 height 15
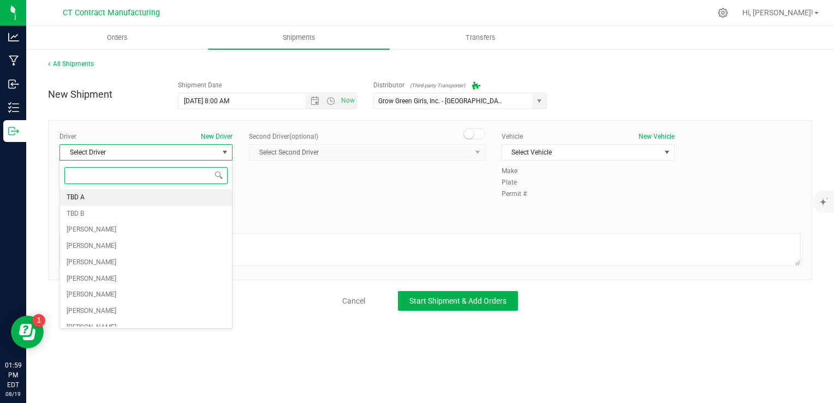
click at [159, 196] on li "TBD A" at bounding box center [146, 197] width 172 height 16
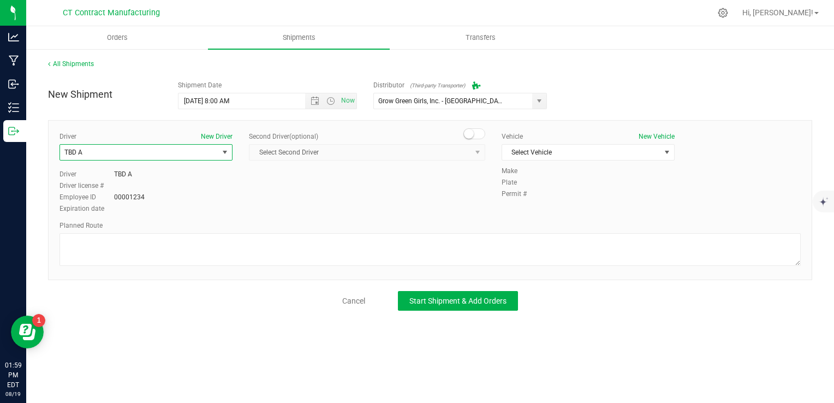
click at [467, 134] on small at bounding box center [469, 134] width 10 height 10
click at [441, 151] on span "Select Second Driver" at bounding box center [360, 152] width 222 height 15
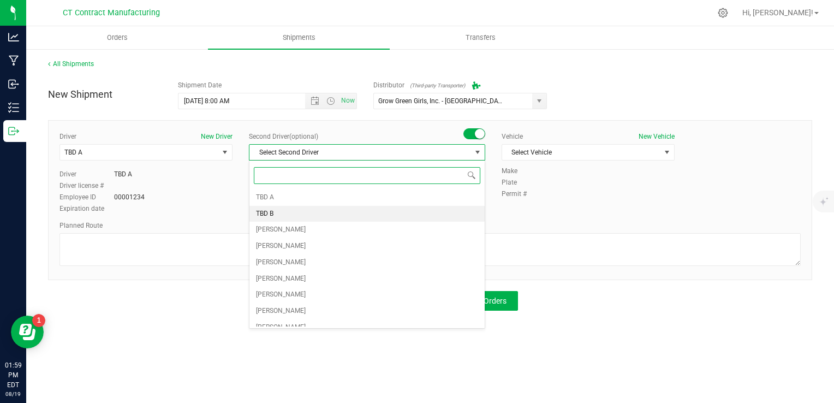
click at [397, 214] on li "TBD B" at bounding box center [366, 214] width 235 height 16
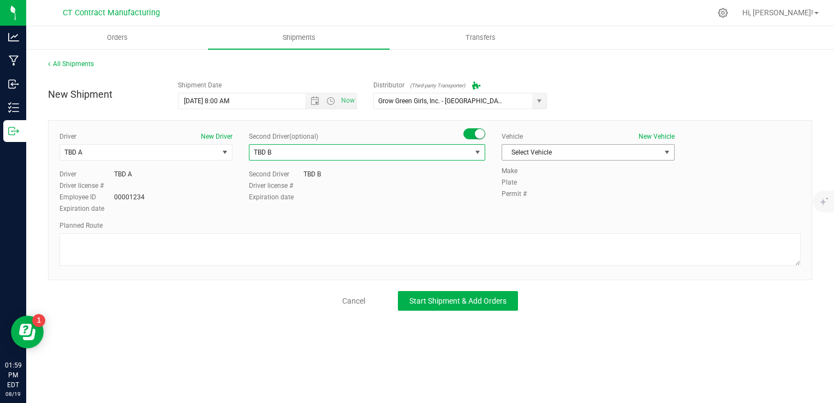
click at [637, 153] on span "Select Vehicle" at bounding box center [581, 152] width 158 height 15
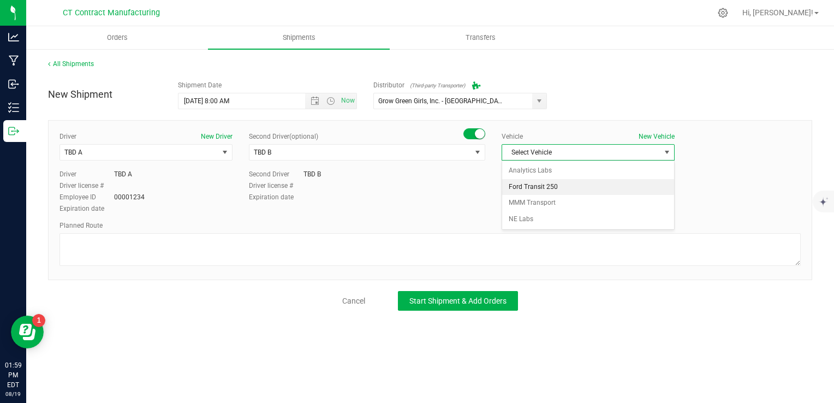
click at [621, 187] on li "Ford Transit 250" at bounding box center [588, 187] width 172 height 16
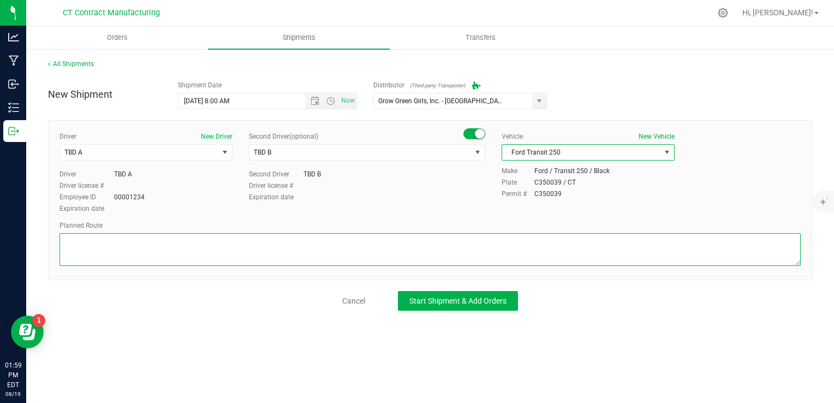
click at [611, 255] on textarea at bounding box center [429, 249] width 741 height 33
paste textarea "Randomized route via 3rd party transporter"
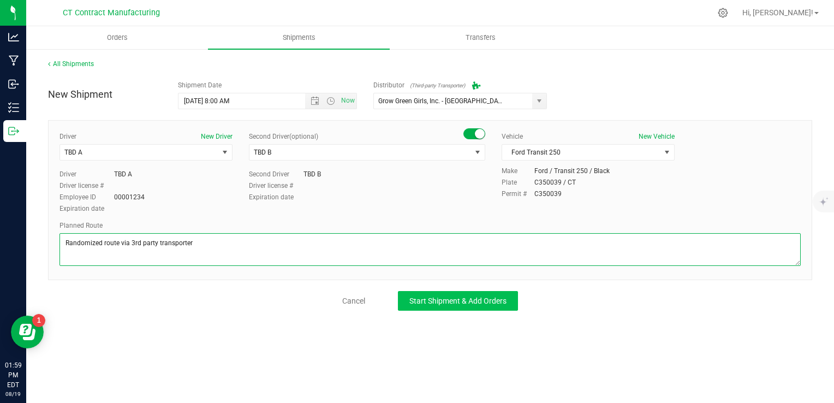
type textarea "Randomized route via 3rd party transporter"
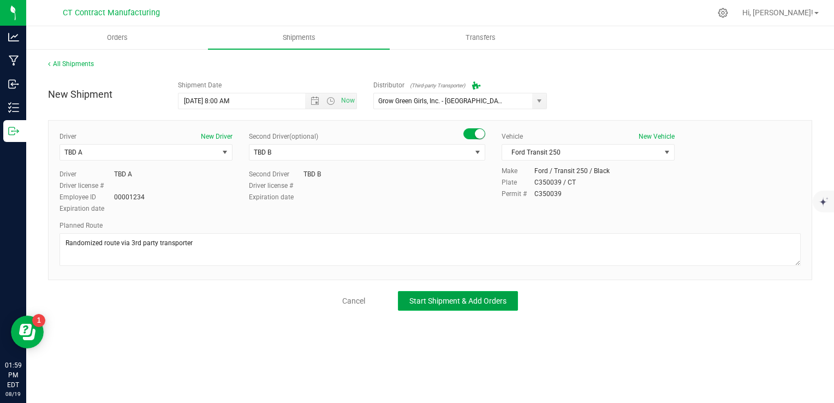
click at [490, 300] on span "Start Shipment & Add Orders" at bounding box center [457, 300] width 97 height 9
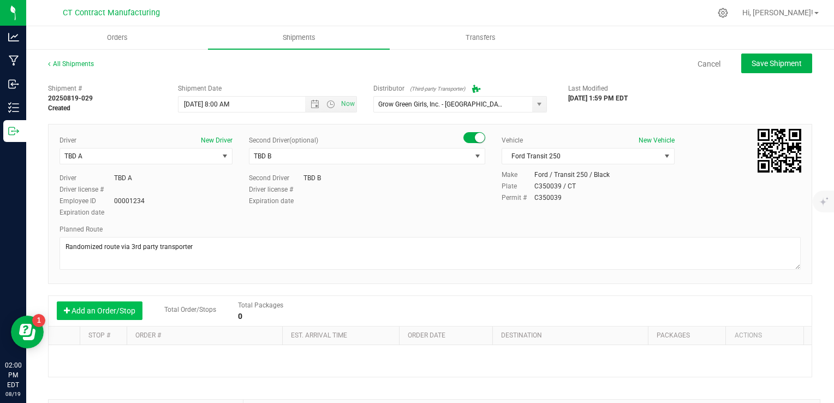
click at [110, 311] on button "Add an Order/Stop" at bounding box center [100, 310] width 86 height 19
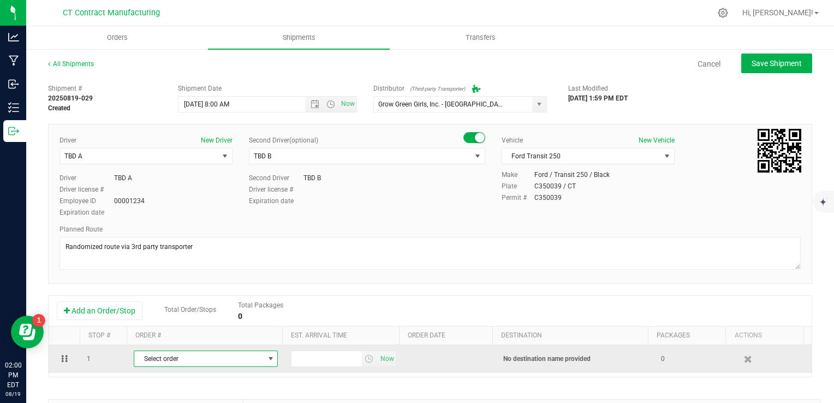
click at [218, 363] on span "Select order" at bounding box center [198, 358] width 129 height 15
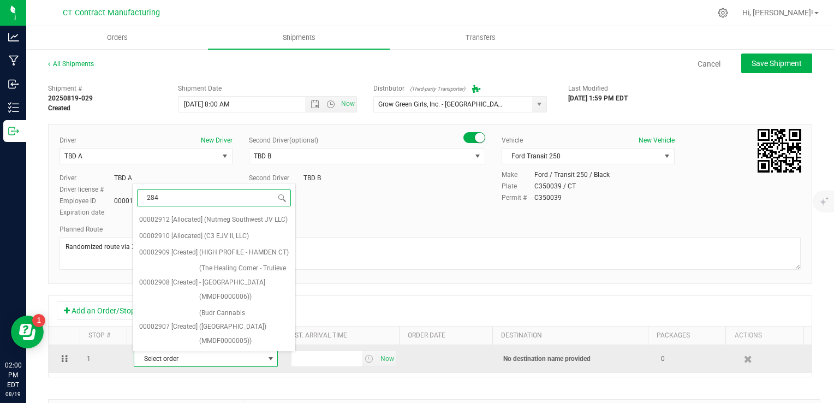
type input "2845"
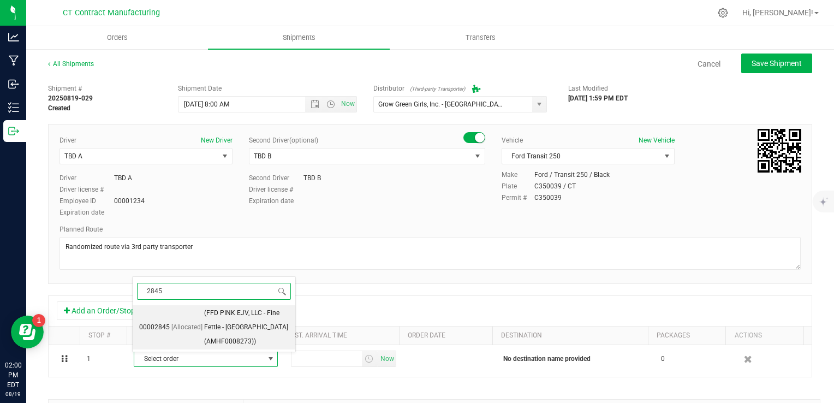
click at [201, 340] on li "00002845 [Allocated] (FFD PINK EJV, LLC - Fine Fettle - [GEOGRAPHIC_DATA] (AMHF…" at bounding box center [214, 327] width 163 height 44
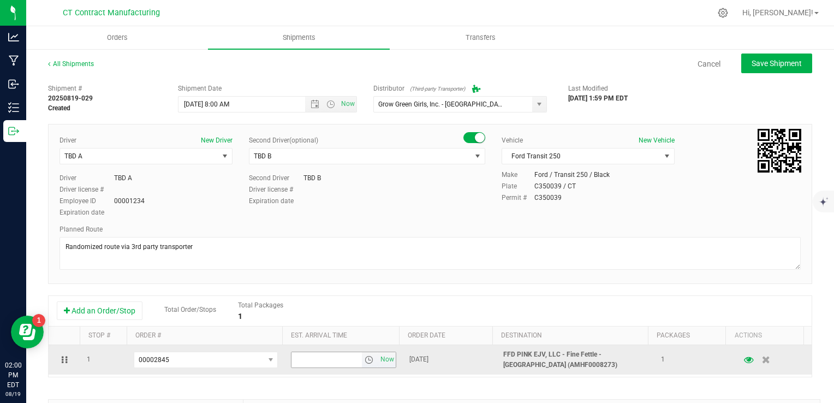
click at [365, 357] on span "select" at bounding box center [369, 359] width 9 height 9
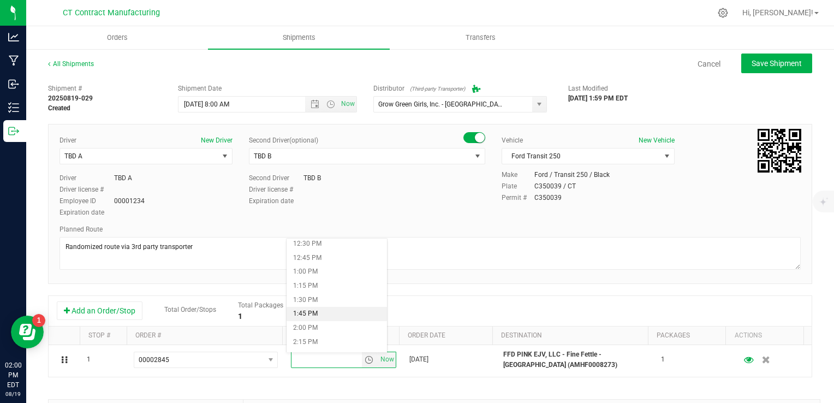
scroll to position [723, 0]
click at [341, 322] on li "2:15 PM" at bounding box center [337, 325] width 100 height 14
click at [445, 273] on div "Driver New Driver TBD A Select Driver TBD A TBD B [PERSON_NAME] [PERSON_NAME] […" at bounding box center [430, 204] width 764 height 160
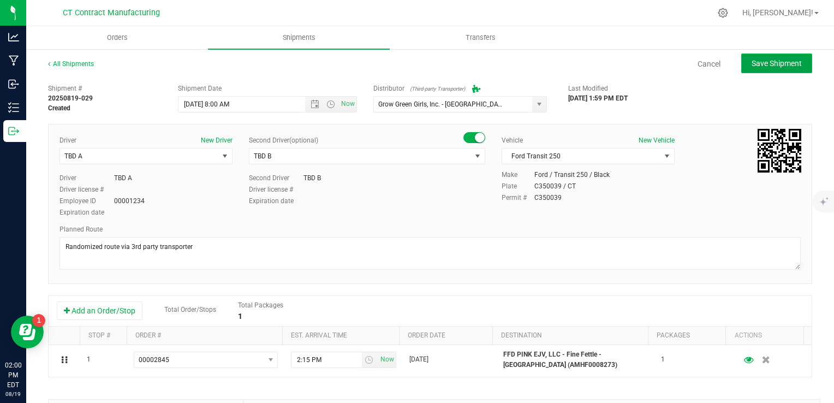
click at [747, 70] on button "Save Shipment" at bounding box center [776, 63] width 71 height 20
type input "[DATE] 12:00 PM"
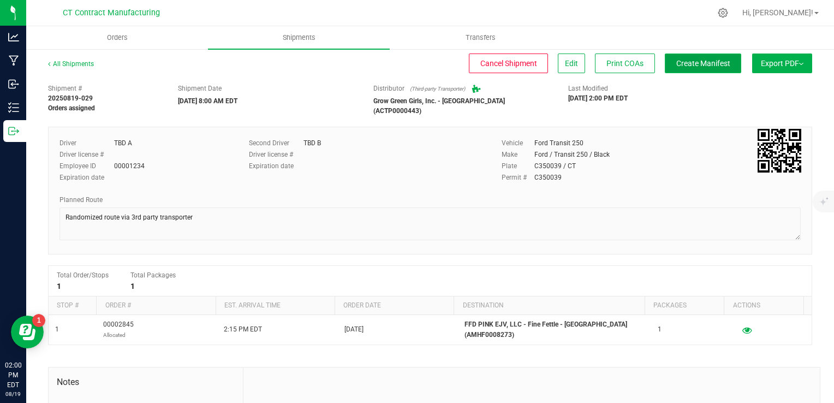
click at [698, 69] on button "Create Manifest" at bounding box center [703, 63] width 76 height 20
